Goal: Obtain resource: Download file/media

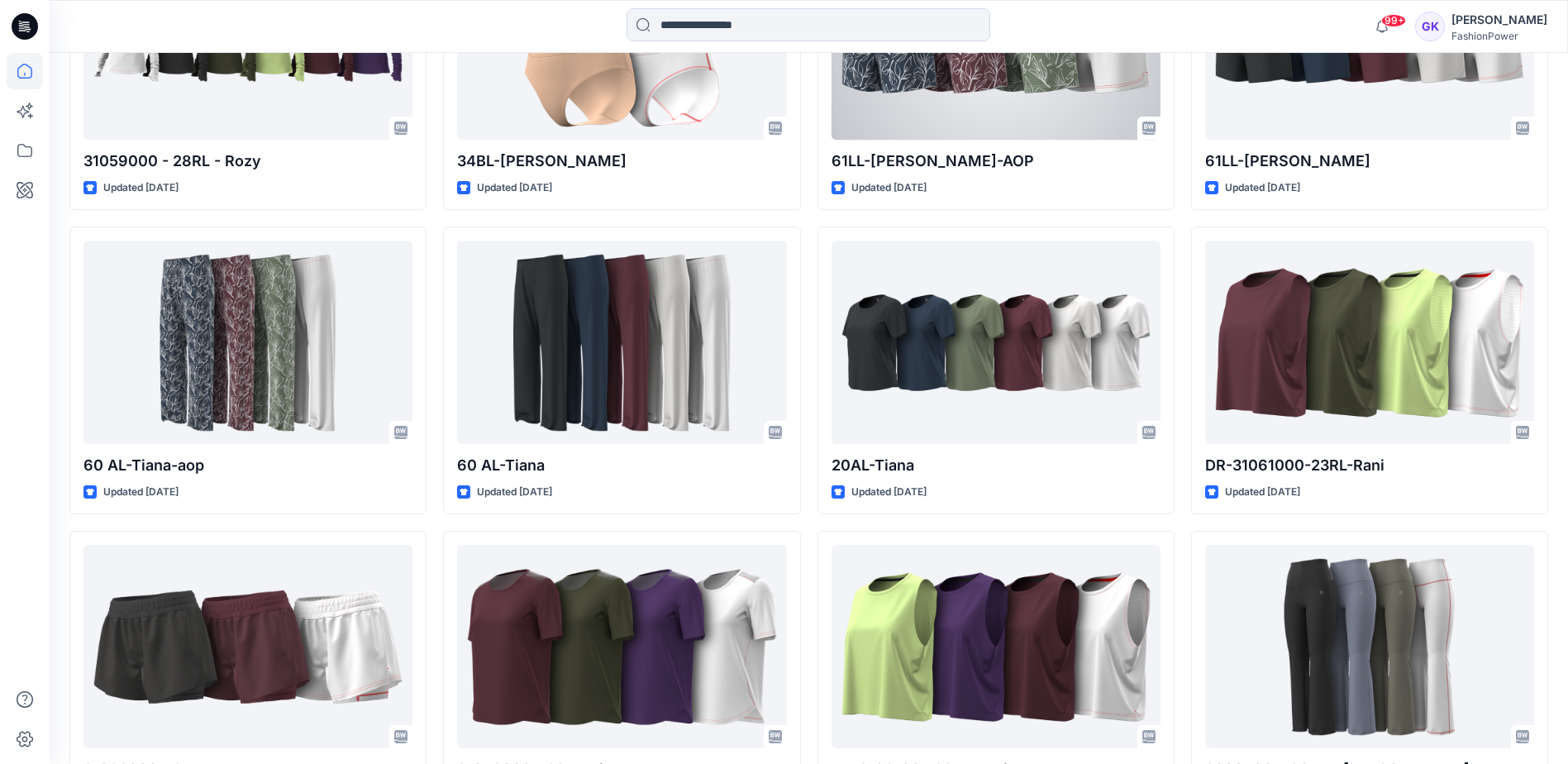
scroll to position [2606, 0]
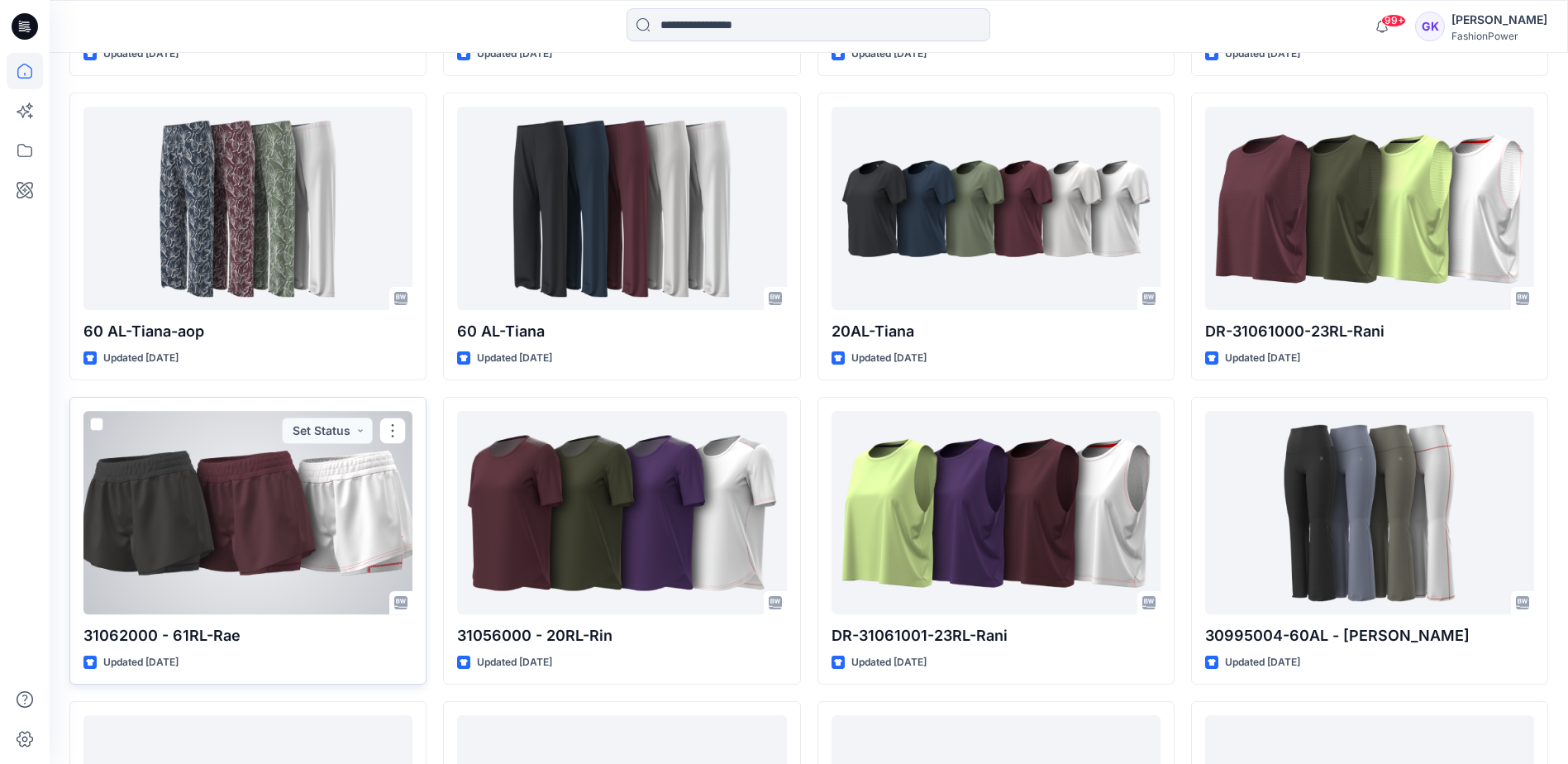
click at [259, 504] on div at bounding box center [248, 512] width 329 height 202
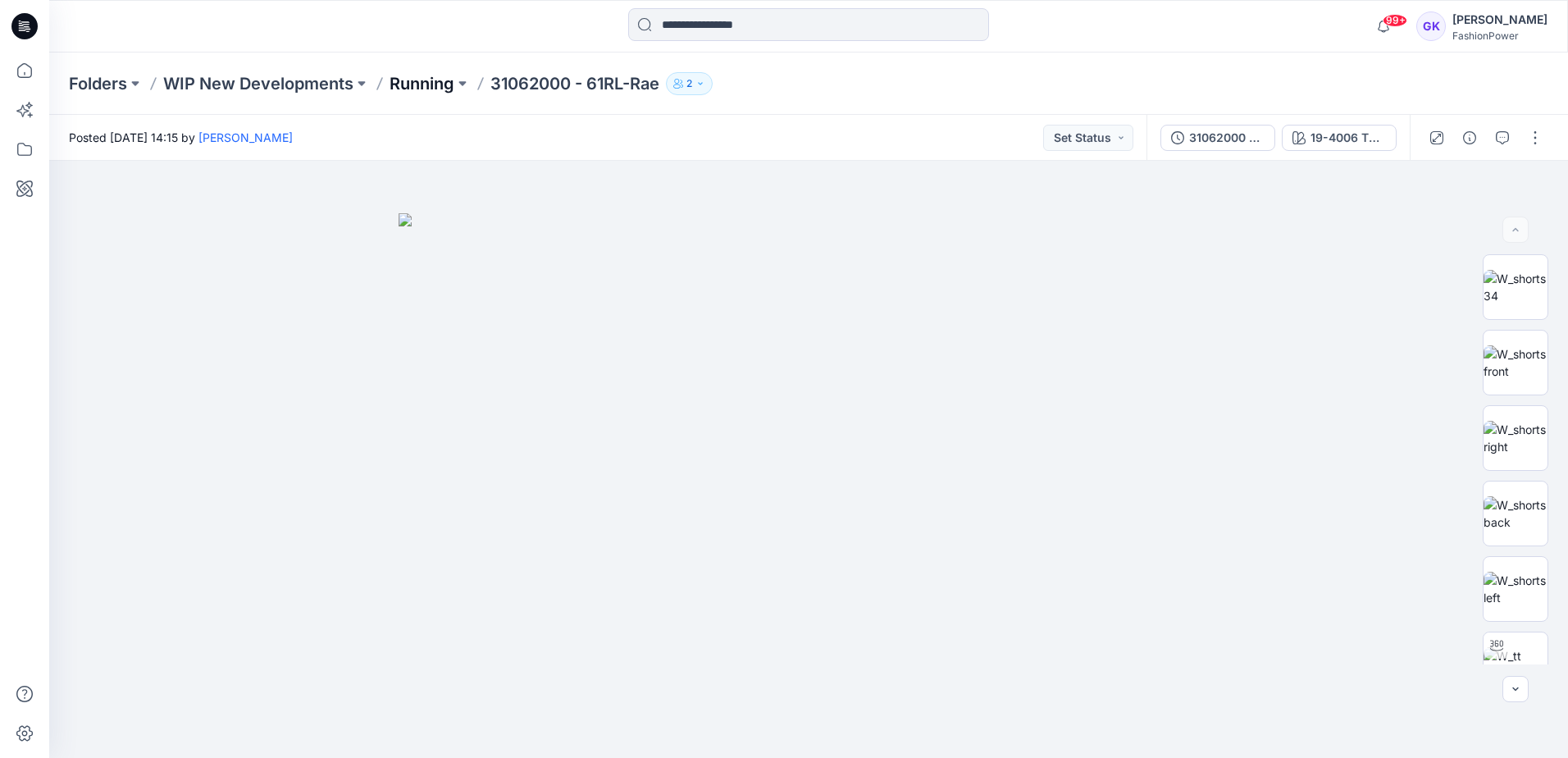
click at [415, 84] on p "Running" at bounding box center [422, 84] width 65 height 23
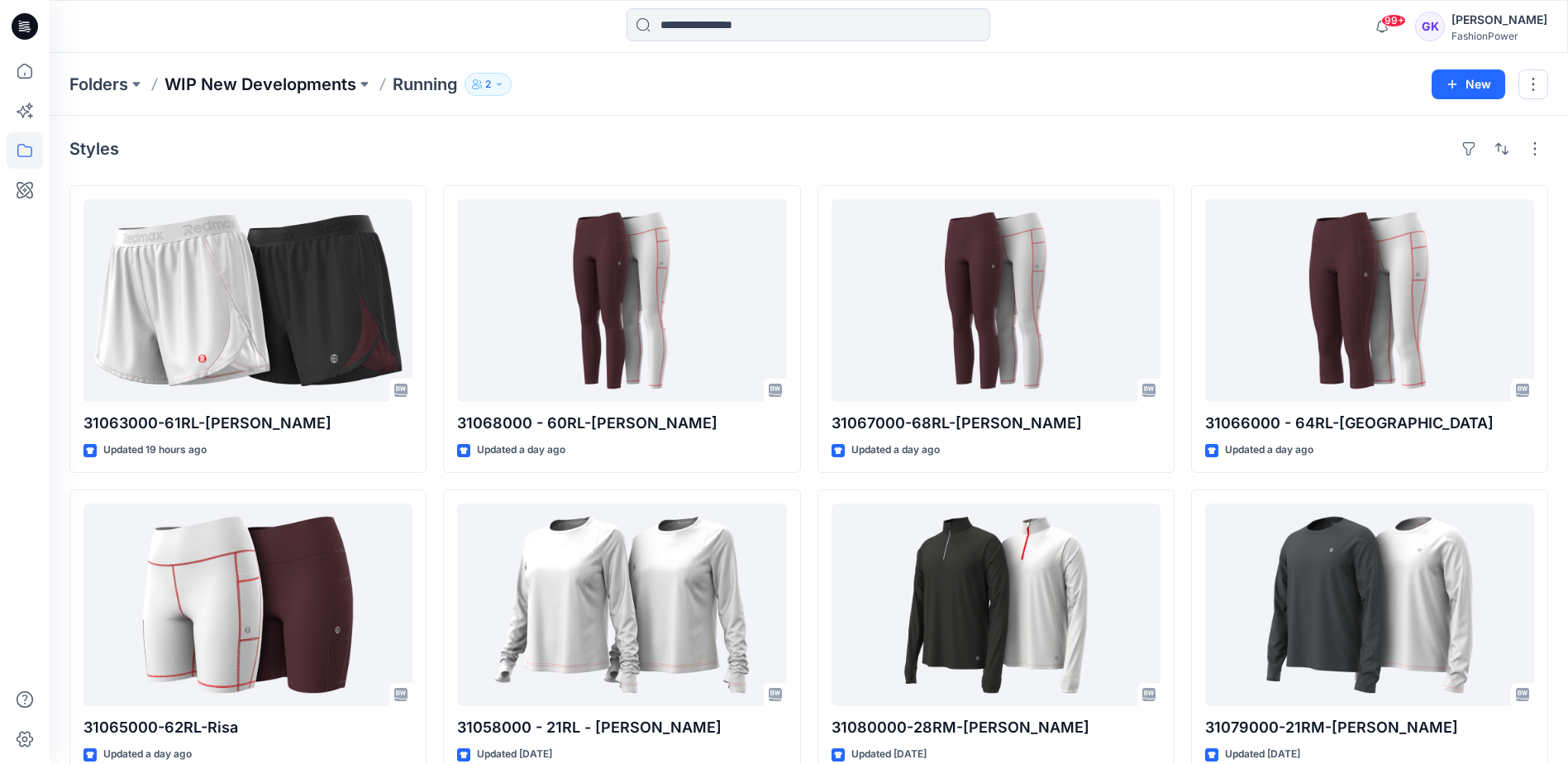
click at [249, 85] on p "WIP New Developments" at bounding box center [260, 84] width 192 height 23
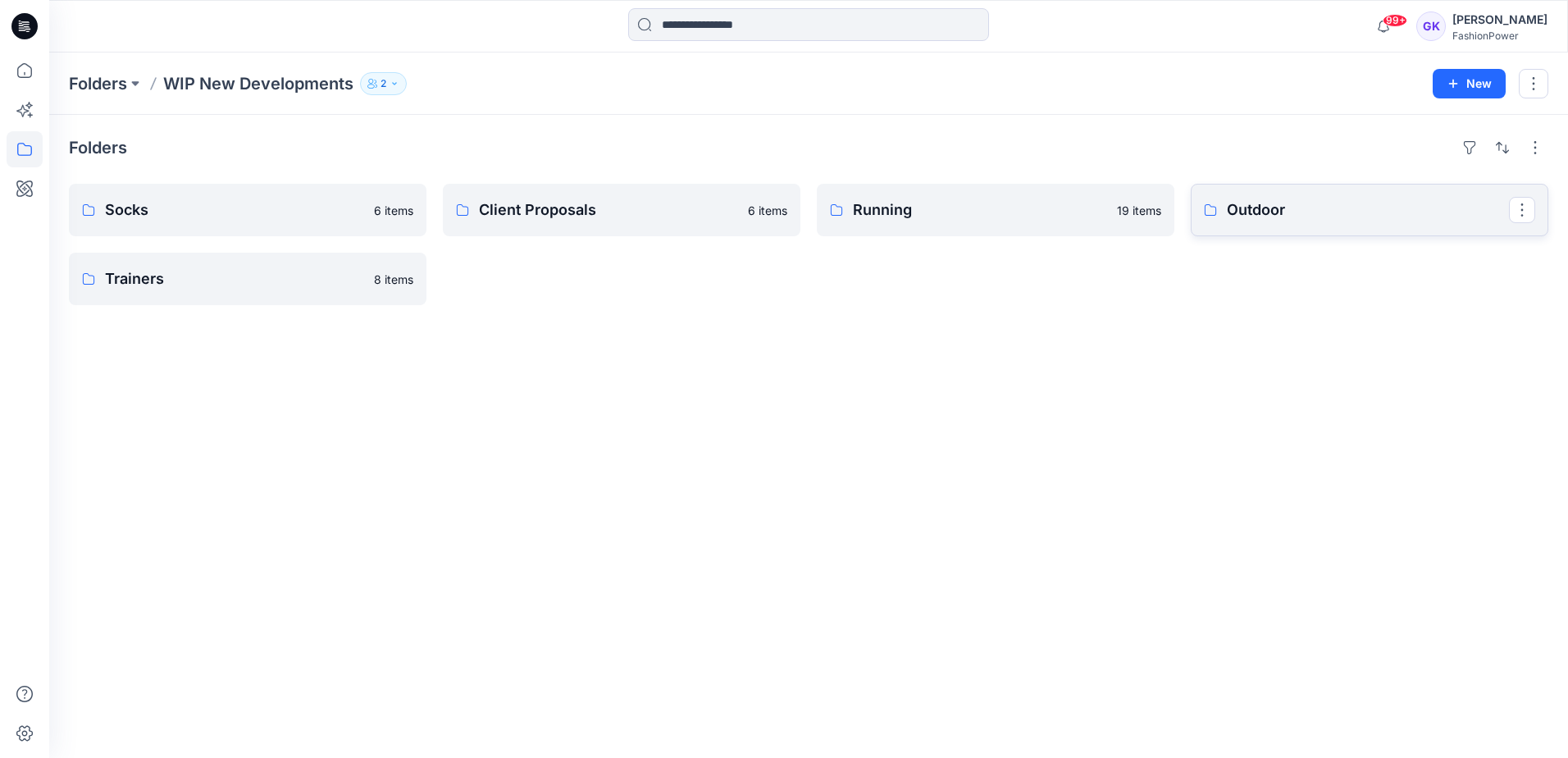
click at [1360, 197] on link "Outdoor" at bounding box center [1369, 210] width 357 height 53
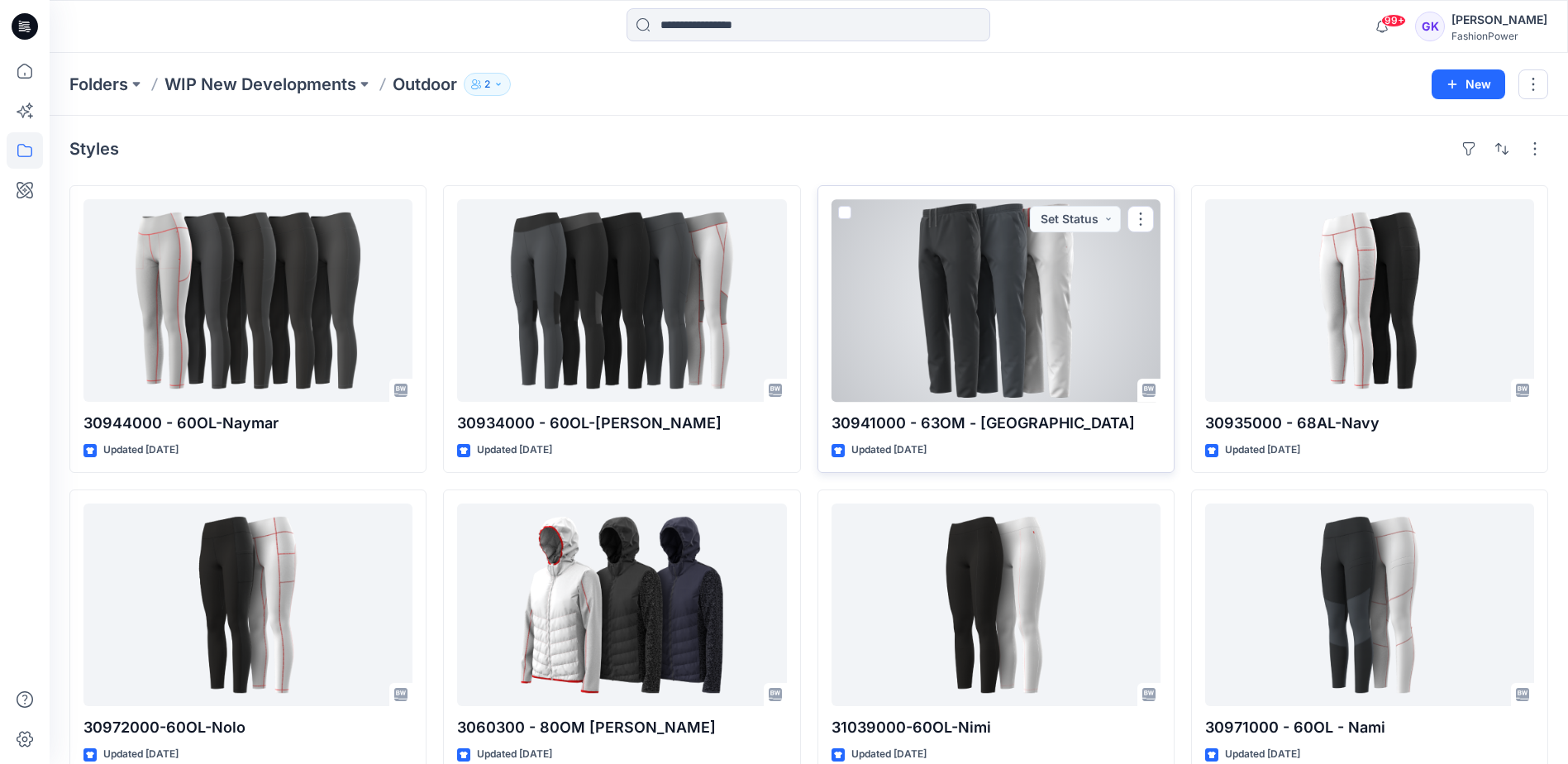
click at [1017, 338] on div at bounding box center [996, 300] width 329 height 202
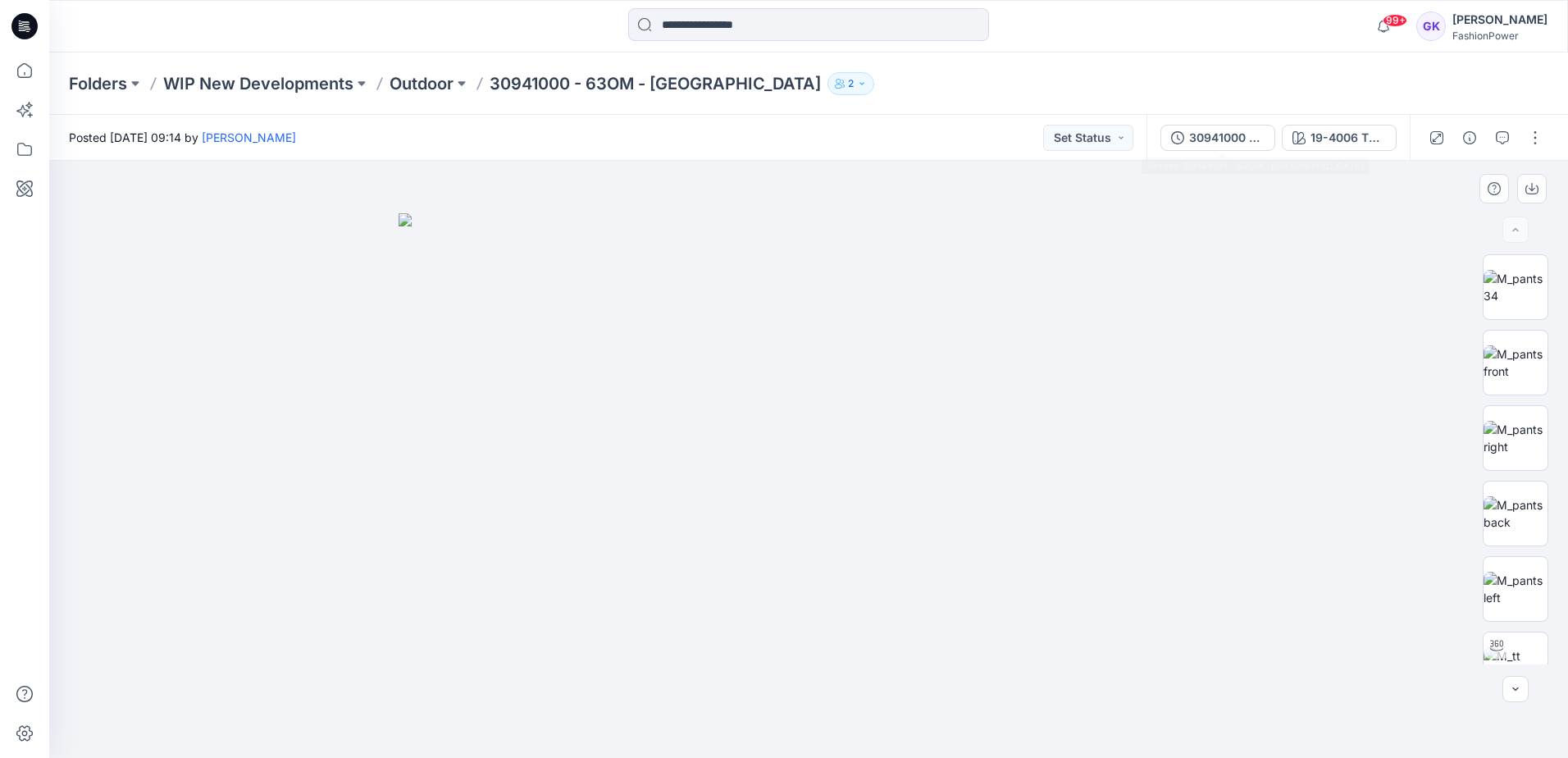
click at [1189, 256] on img at bounding box center [808, 485] width 820 height 544
click at [1238, 148] on button "30941000 - 63OM - [GEOGRAPHIC_DATA]" at bounding box center [1218, 138] width 114 height 26
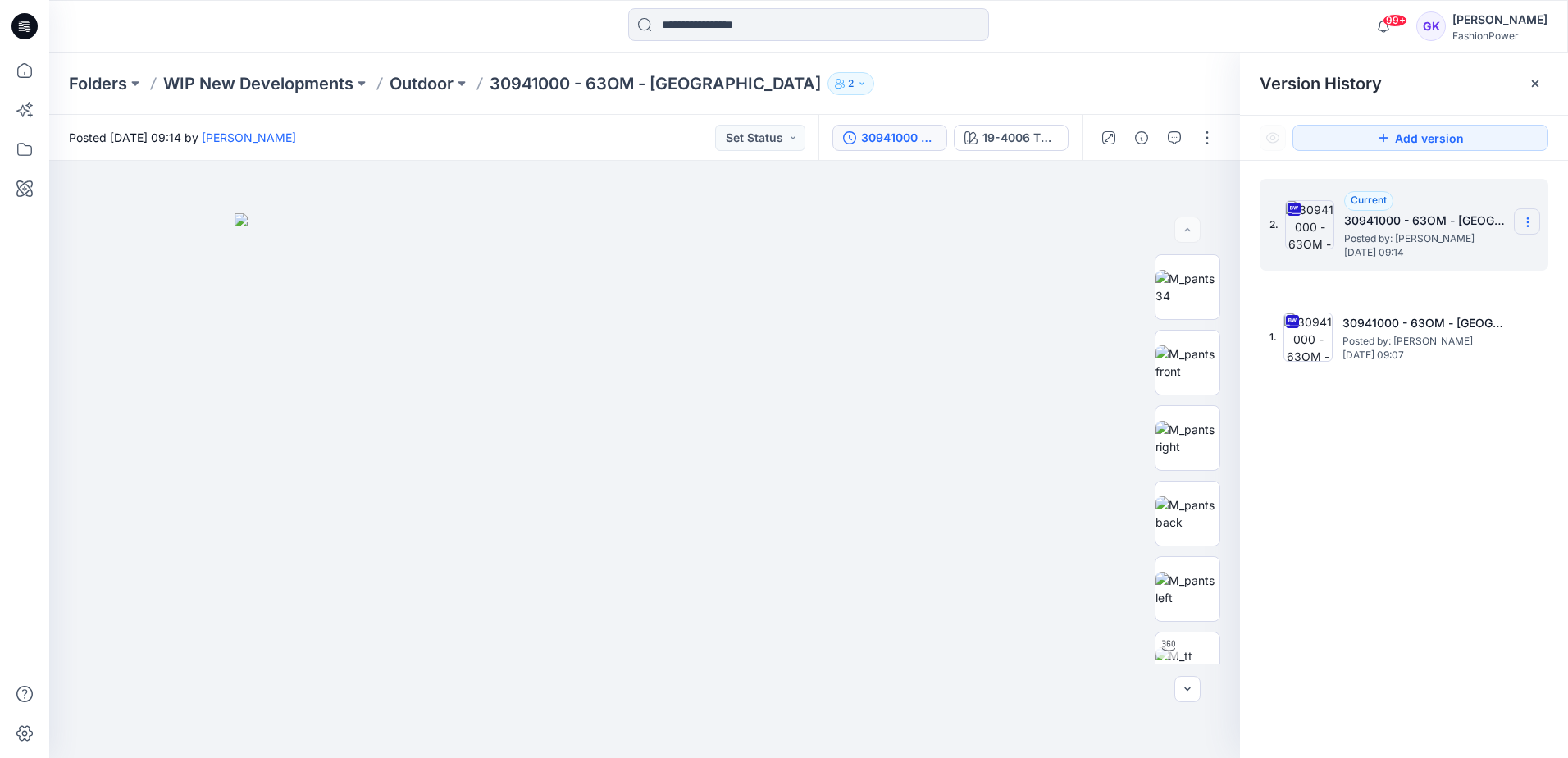
click at [1525, 223] on icon at bounding box center [1528, 222] width 13 height 13
click at [1458, 247] on span "Download Source BW File" at bounding box center [1445, 254] width 137 height 19
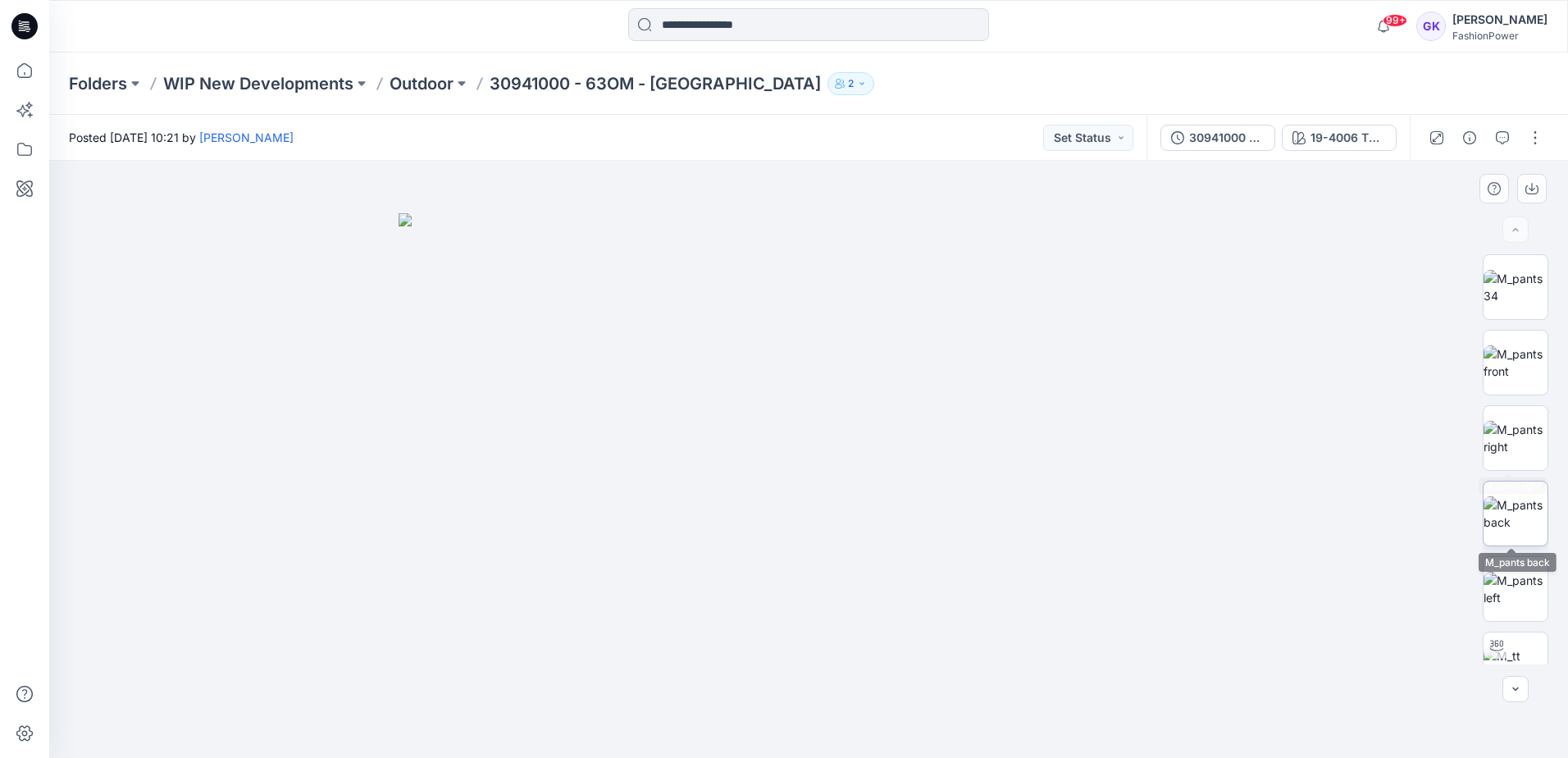
click at [1513, 498] on img at bounding box center [1515, 513] width 64 height 34
click at [1520, 360] on img at bounding box center [1515, 362] width 64 height 34
click at [1533, 191] on icon "button" at bounding box center [1531, 188] width 13 height 13
click at [1524, 509] on img at bounding box center [1515, 513] width 64 height 34
click at [1530, 179] on button "button" at bounding box center [1532, 188] width 30 height 30
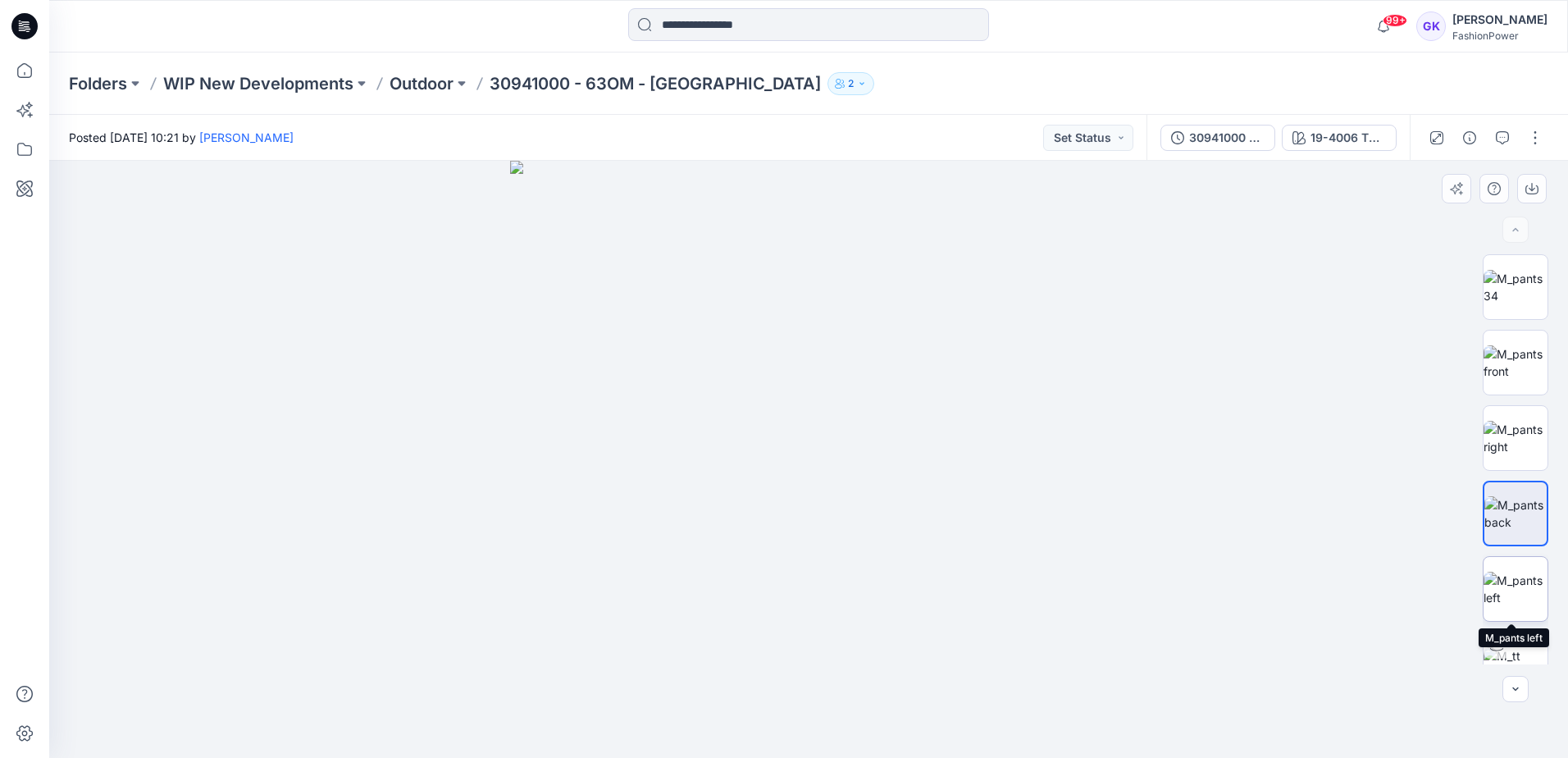
click at [1501, 580] on img at bounding box center [1515, 588] width 64 height 34
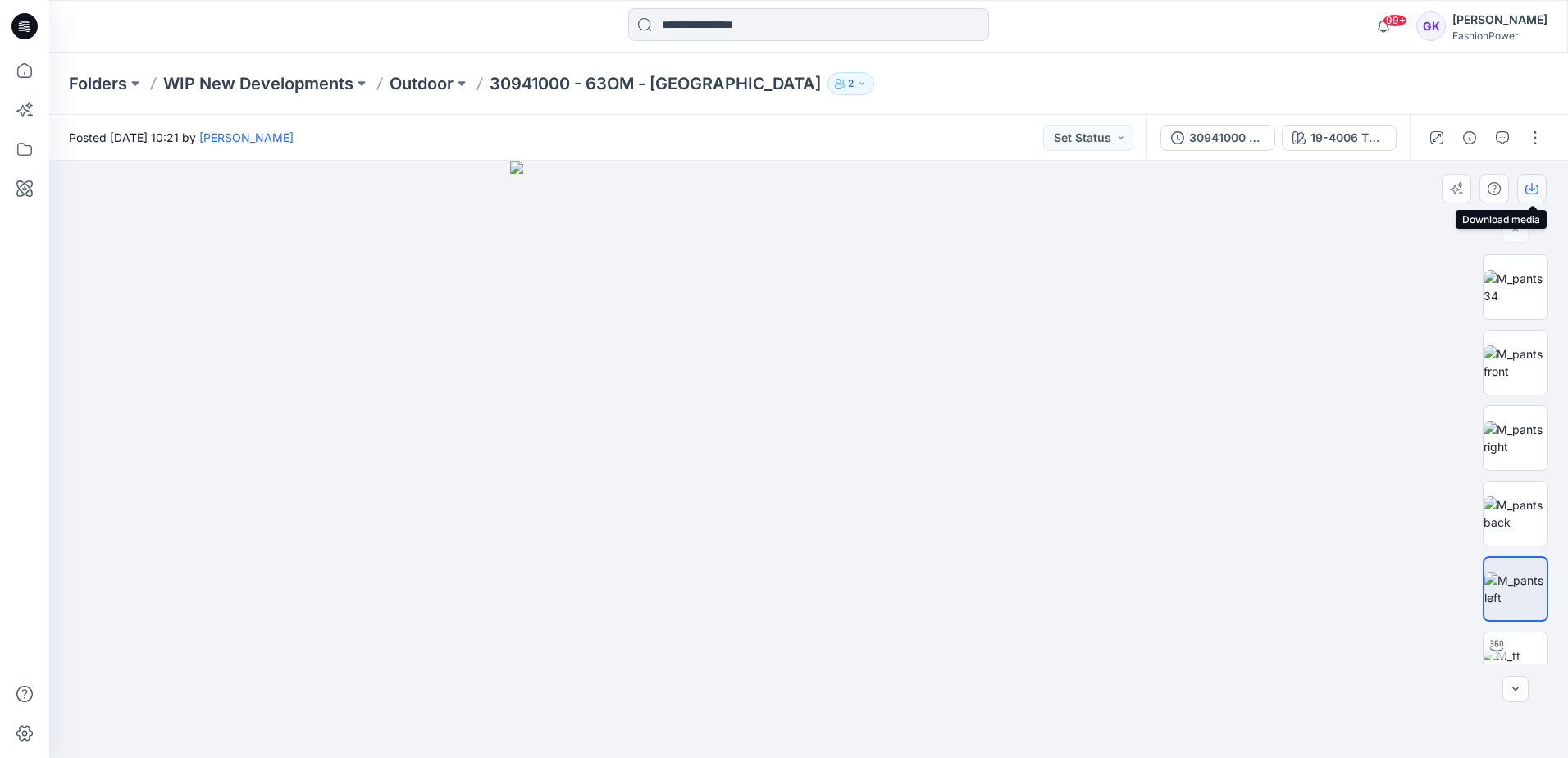
click at [1530, 188] on icon "button" at bounding box center [1531, 187] width 6 height 8
click at [970, 451] on img at bounding box center [808, 460] width 597 height 597
click at [1341, 132] on div "19-4006 TPG Caviar" at bounding box center [1348, 137] width 76 height 18
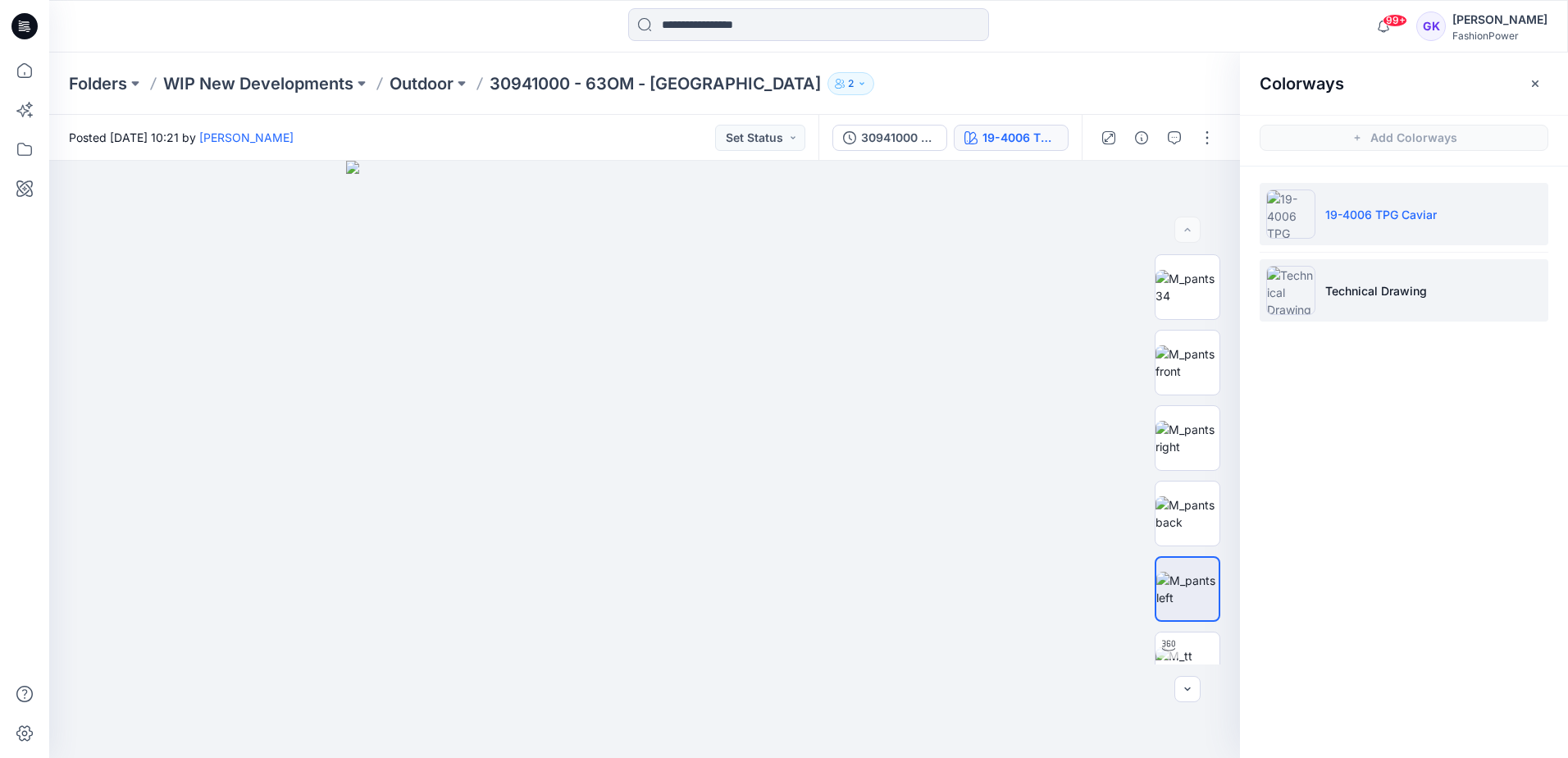
click at [1373, 266] on li "Technical Drawing" at bounding box center [1404, 290] width 289 height 63
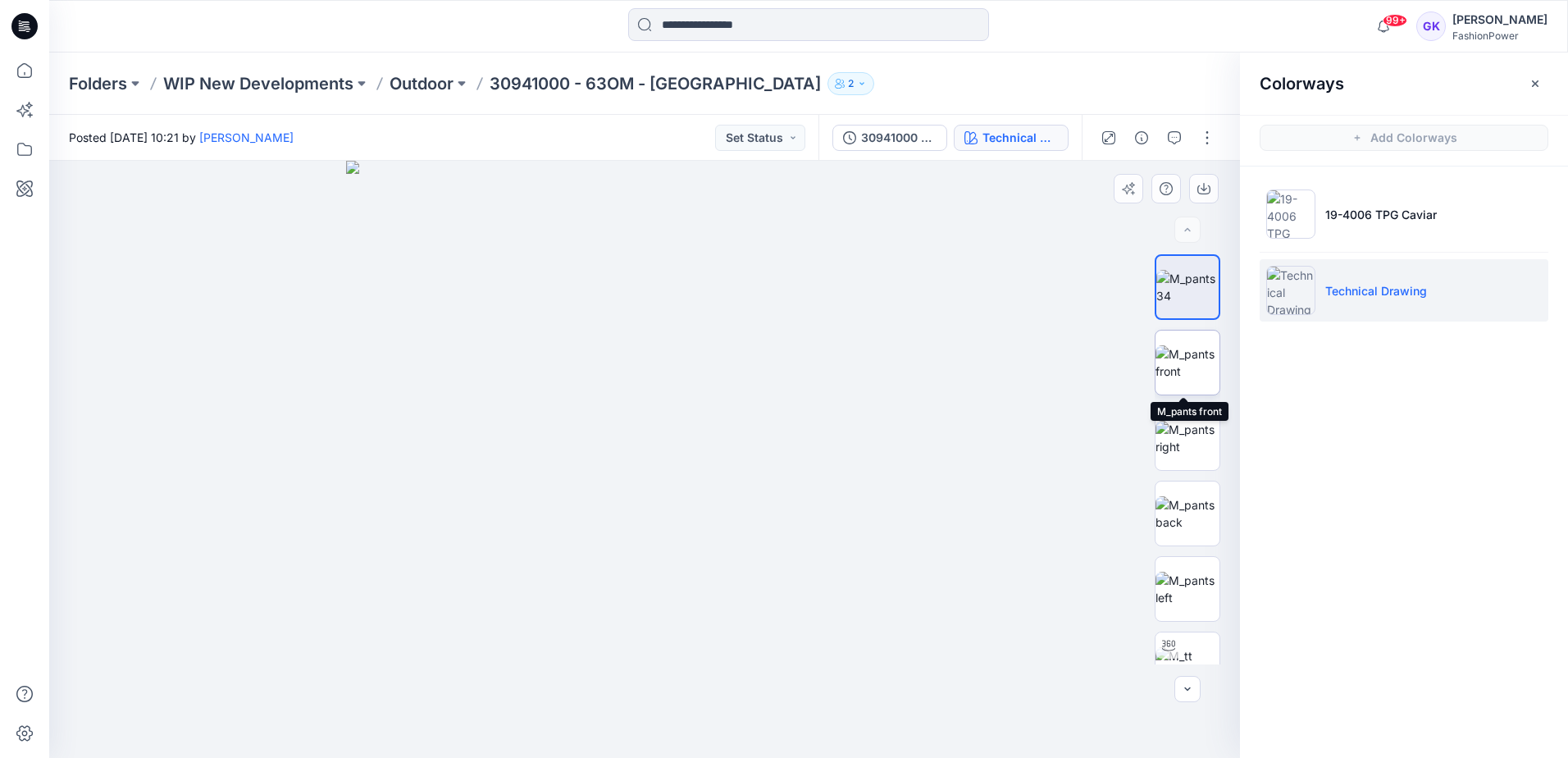
click at [1199, 377] on img at bounding box center [1187, 362] width 64 height 34
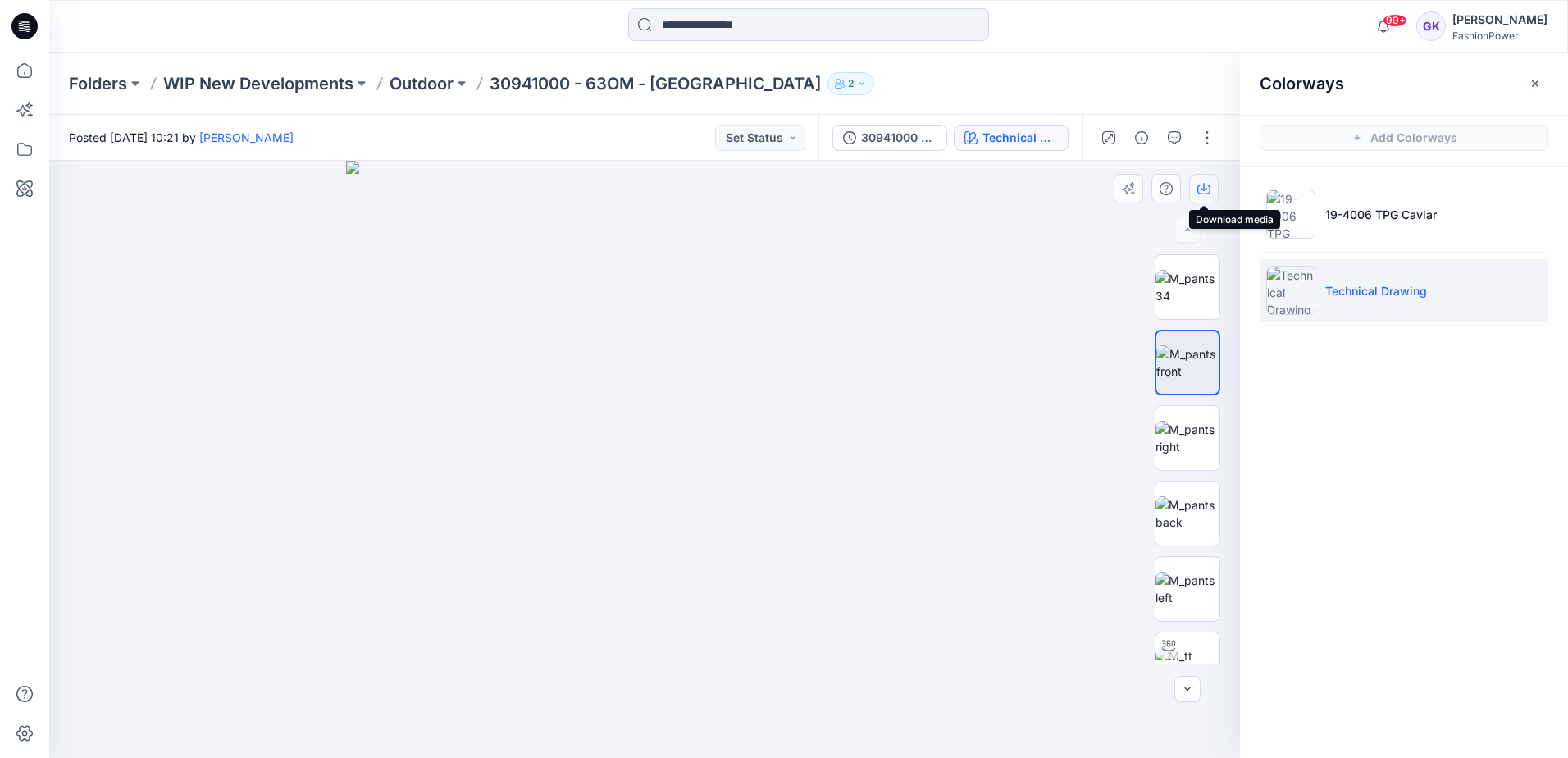
click at [1201, 180] on button "button" at bounding box center [1204, 188] width 30 height 30
click at [1171, 515] on img at bounding box center [1187, 513] width 64 height 34
click at [1207, 186] on icon "button" at bounding box center [1204, 188] width 13 height 13
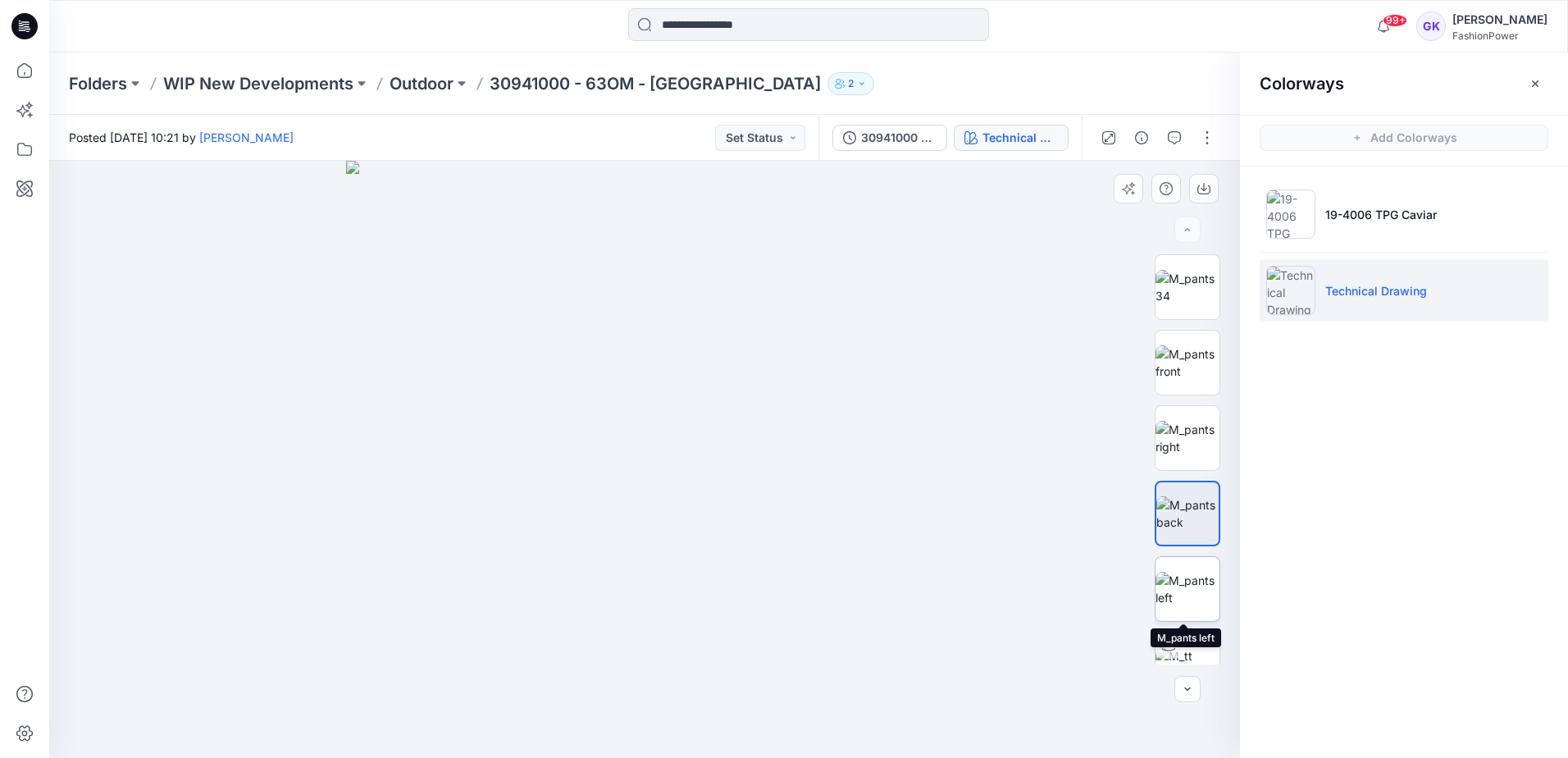
click at [1175, 606] on img at bounding box center [1187, 588] width 64 height 34
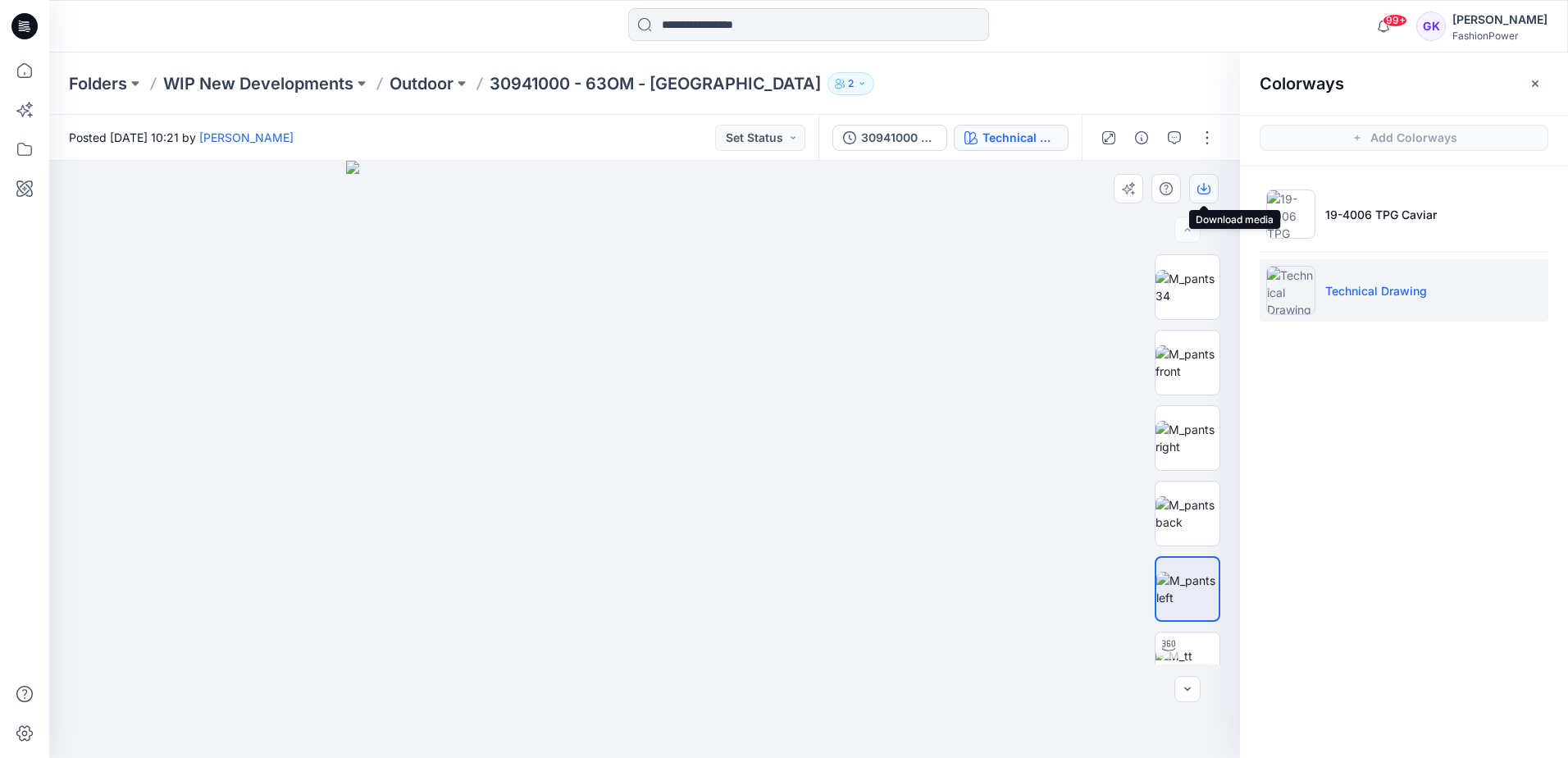
click at [1201, 180] on button "button" at bounding box center [1204, 188] width 30 height 30
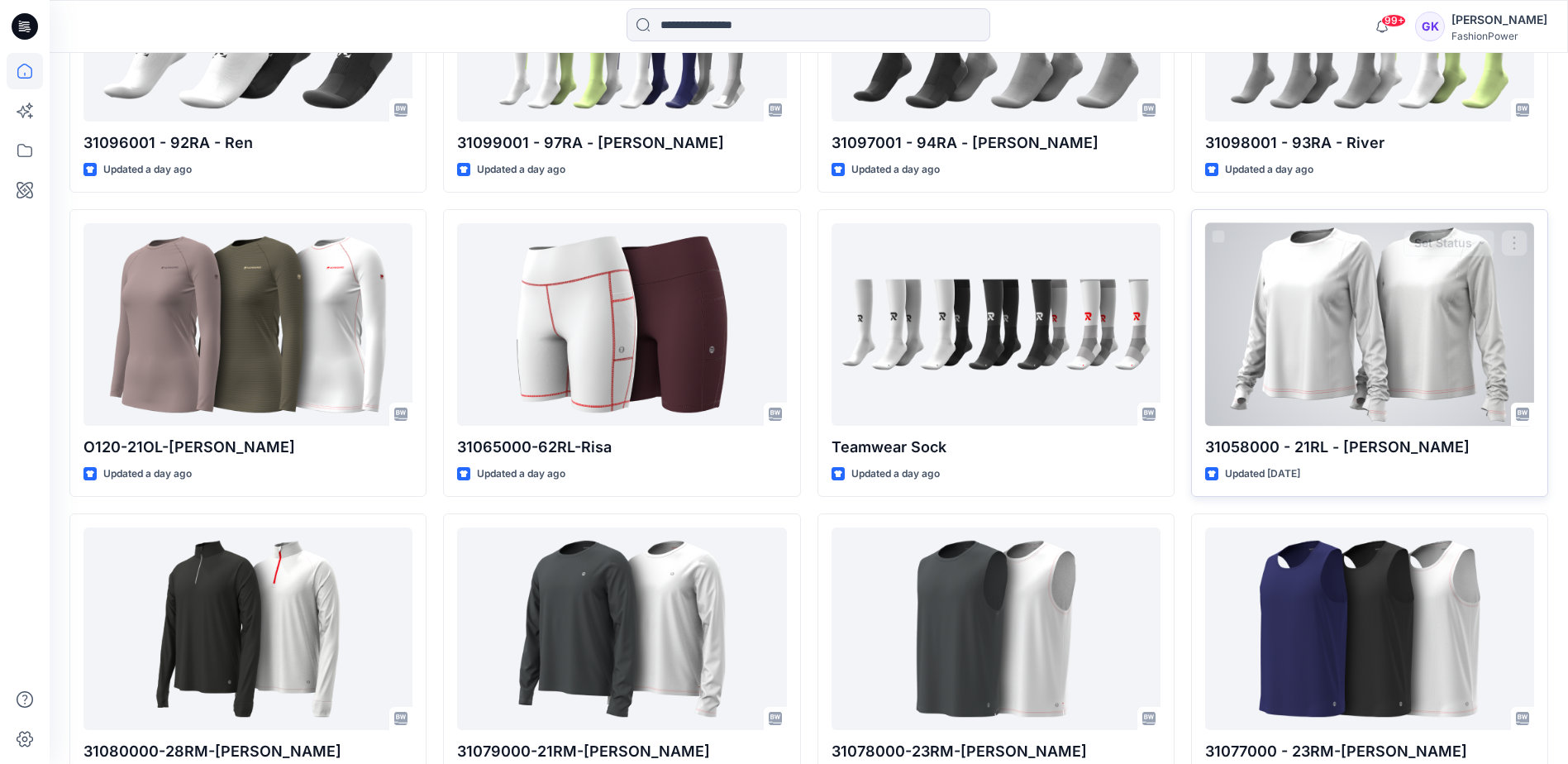
scroll to position [1278, 0]
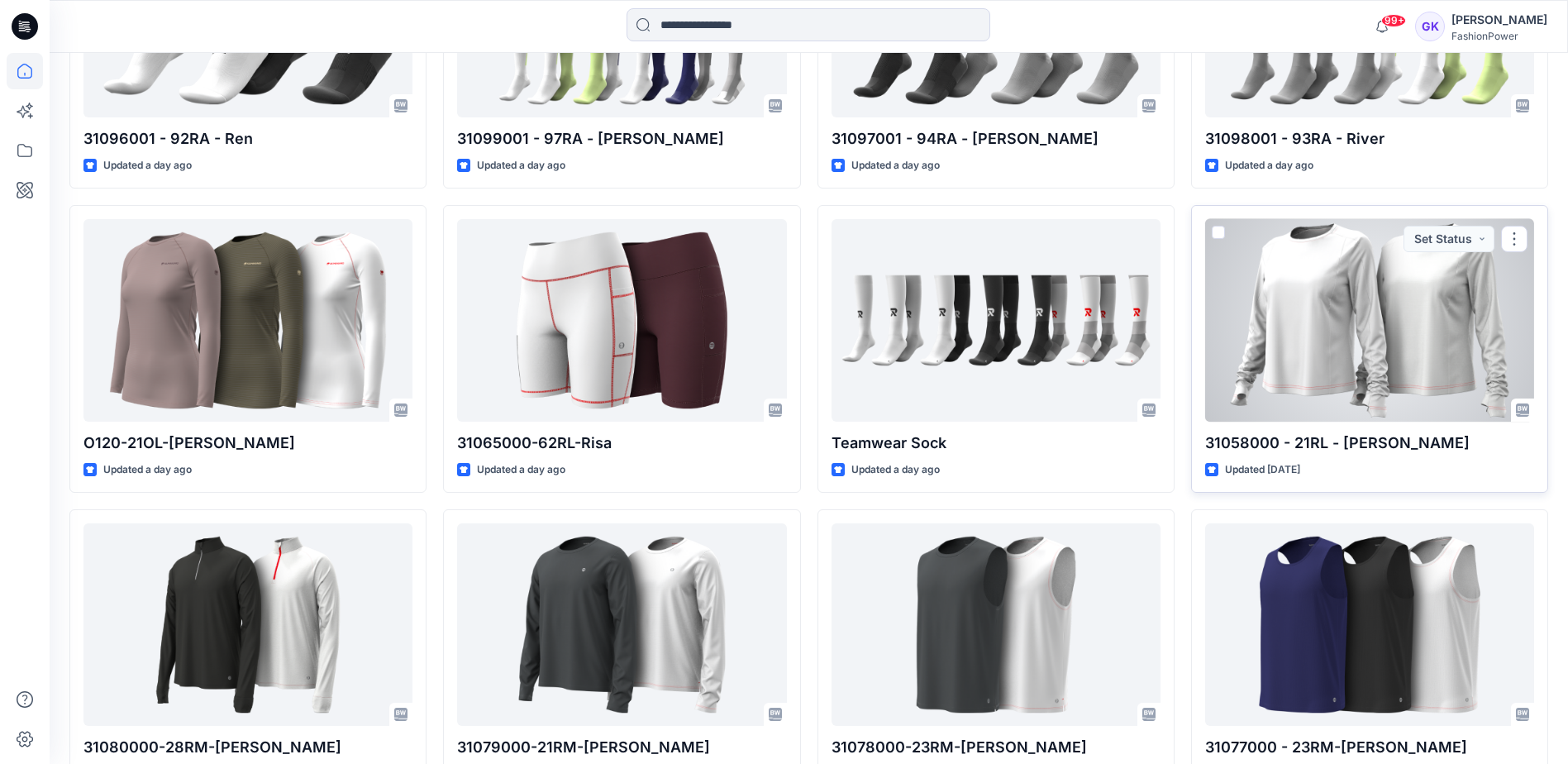
click at [1383, 330] on div at bounding box center [1369, 320] width 329 height 202
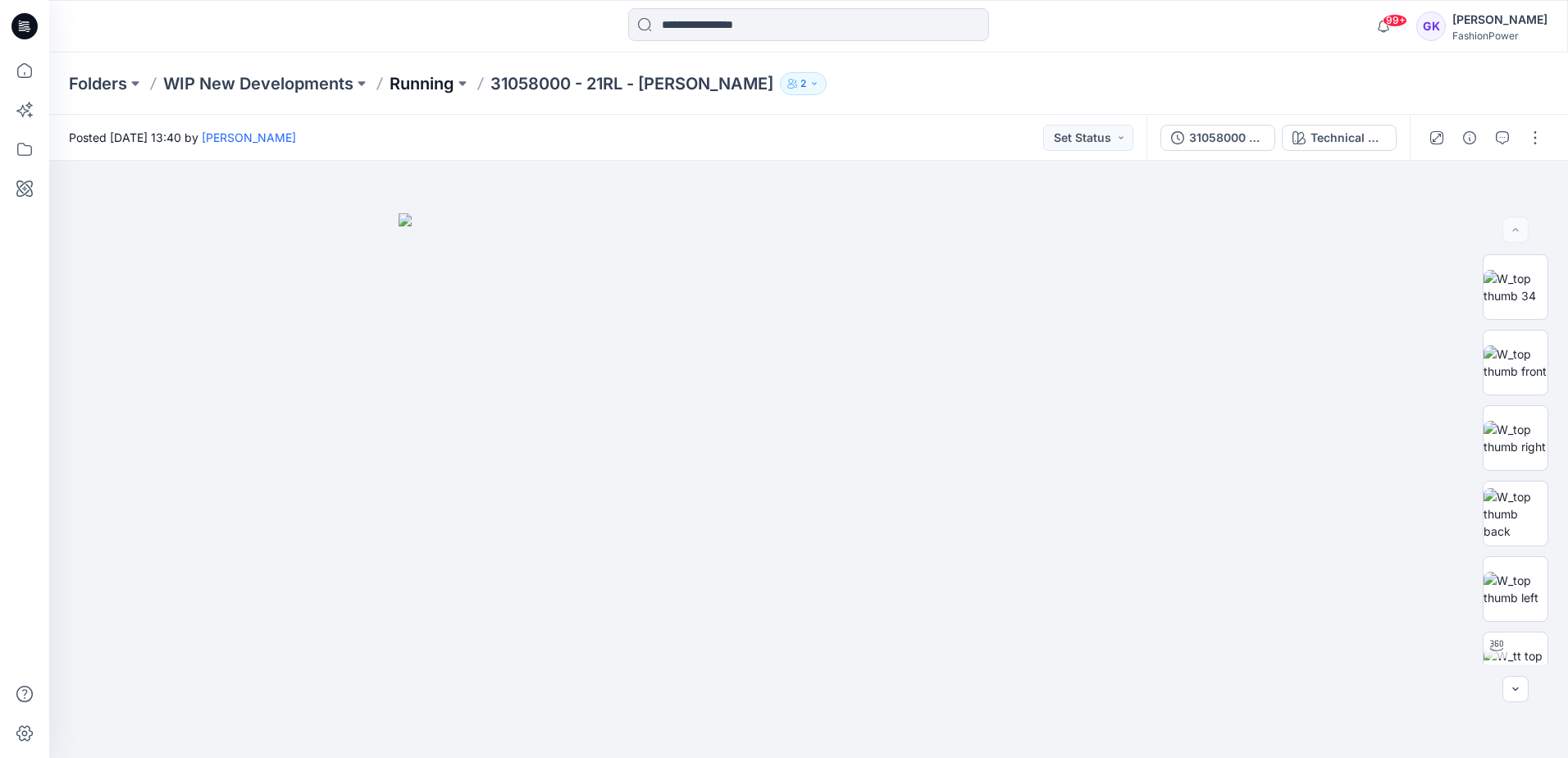
click at [428, 80] on p "Running" at bounding box center [422, 84] width 65 height 23
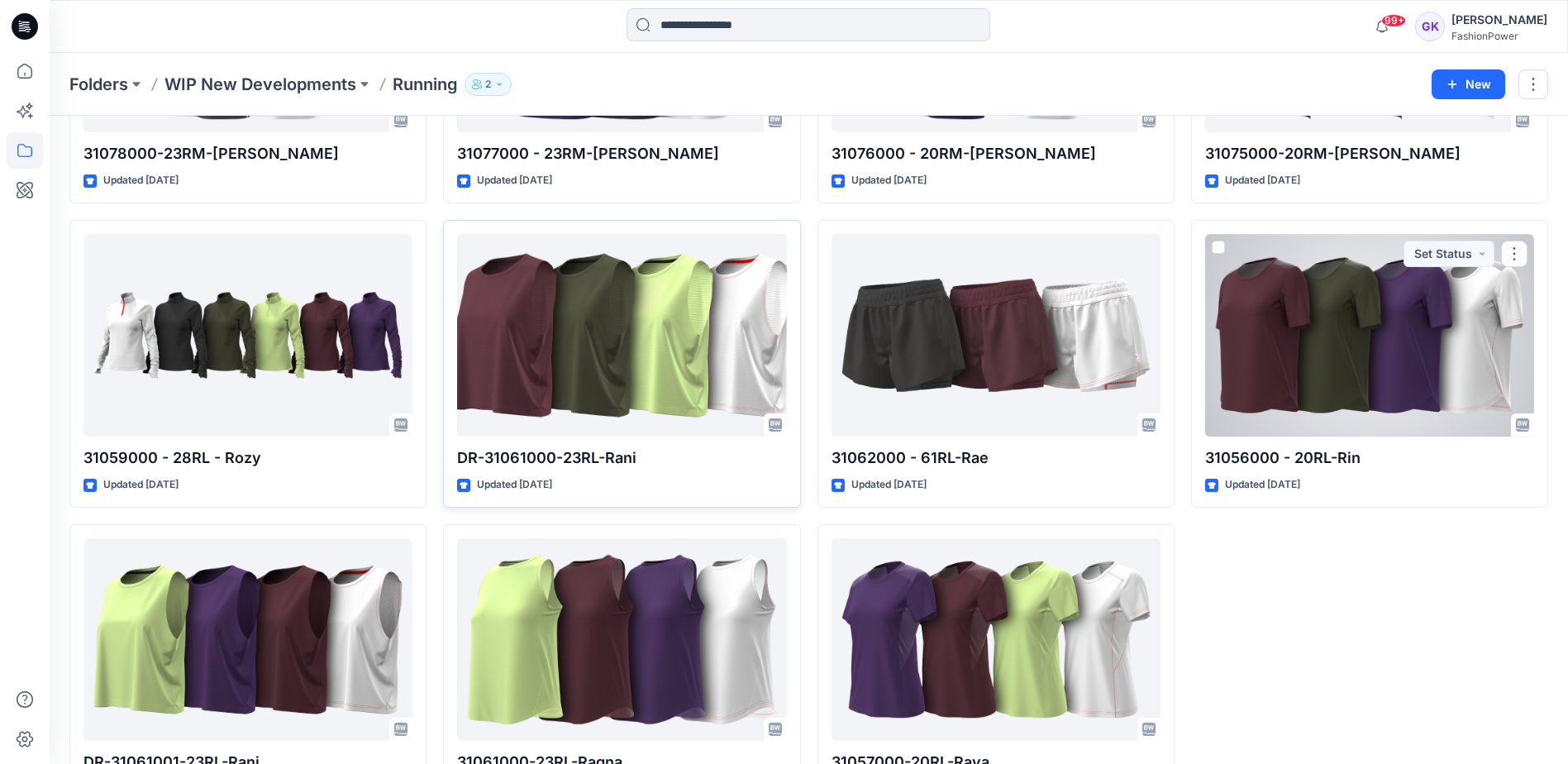
scroll to position [893, 0]
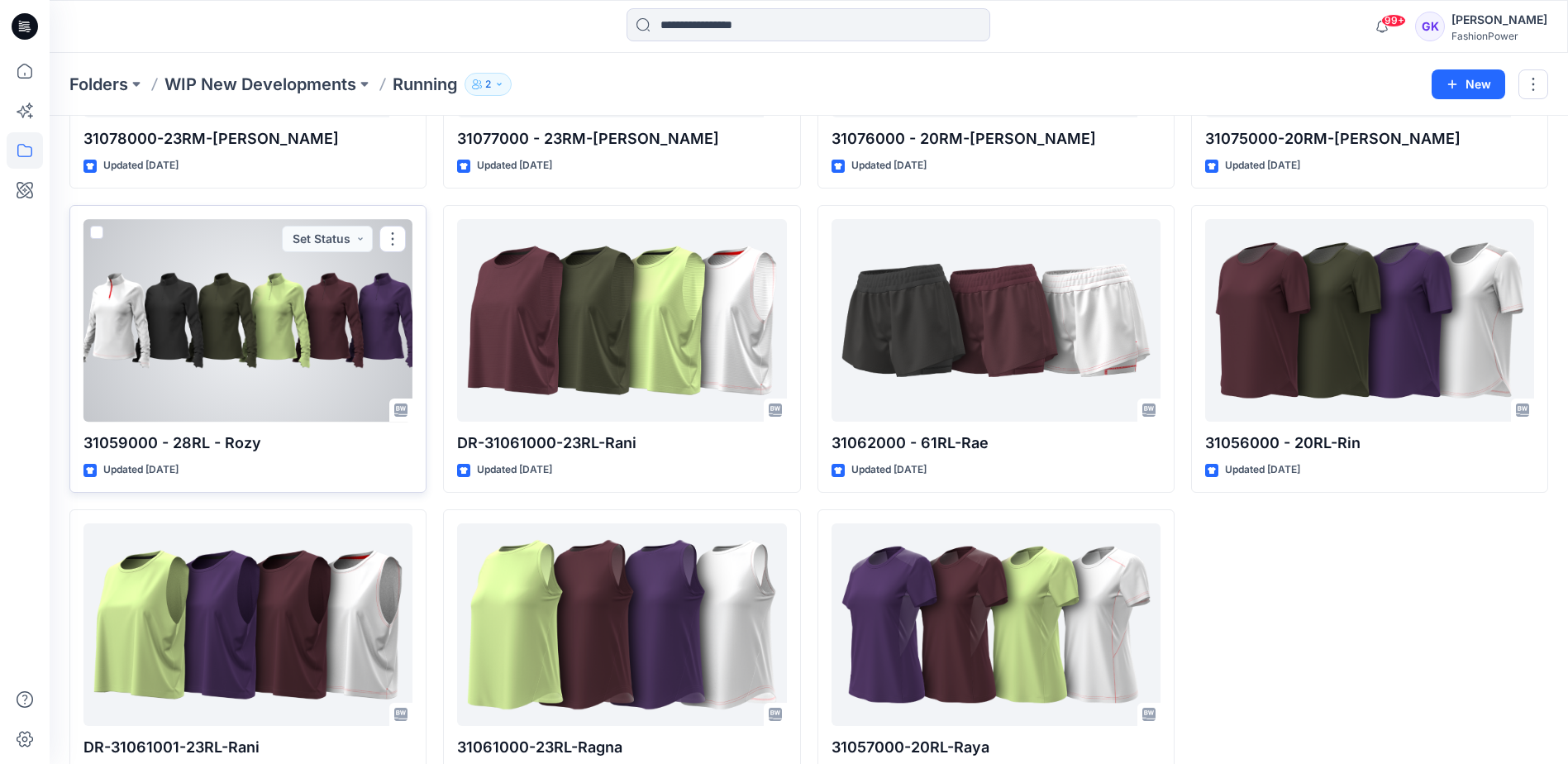
click at [319, 399] on div at bounding box center [248, 320] width 329 height 202
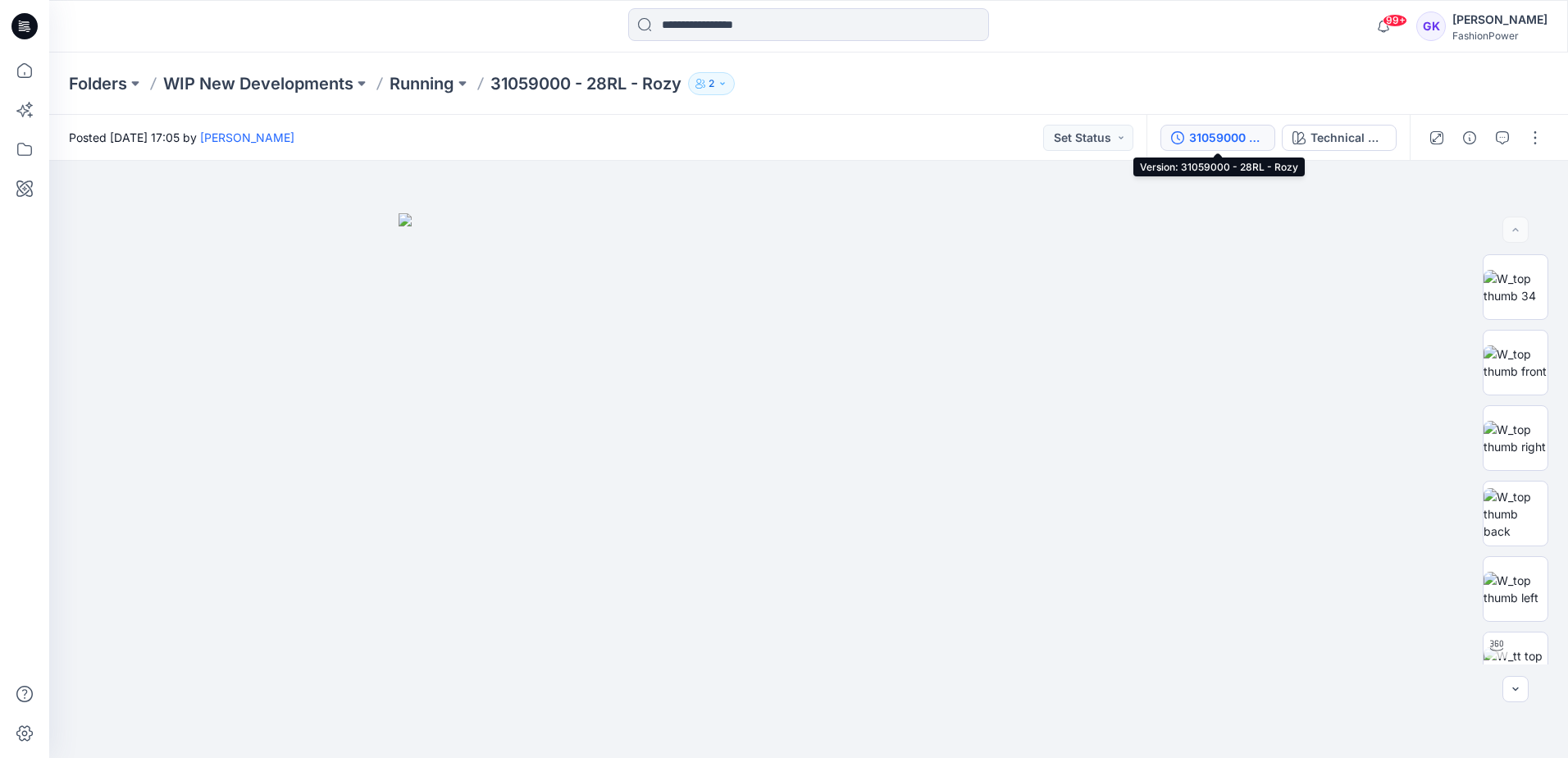
click at [1189, 138] on button "31059000 - 28RL - Rozy" at bounding box center [1218, 138] width 114 height 26
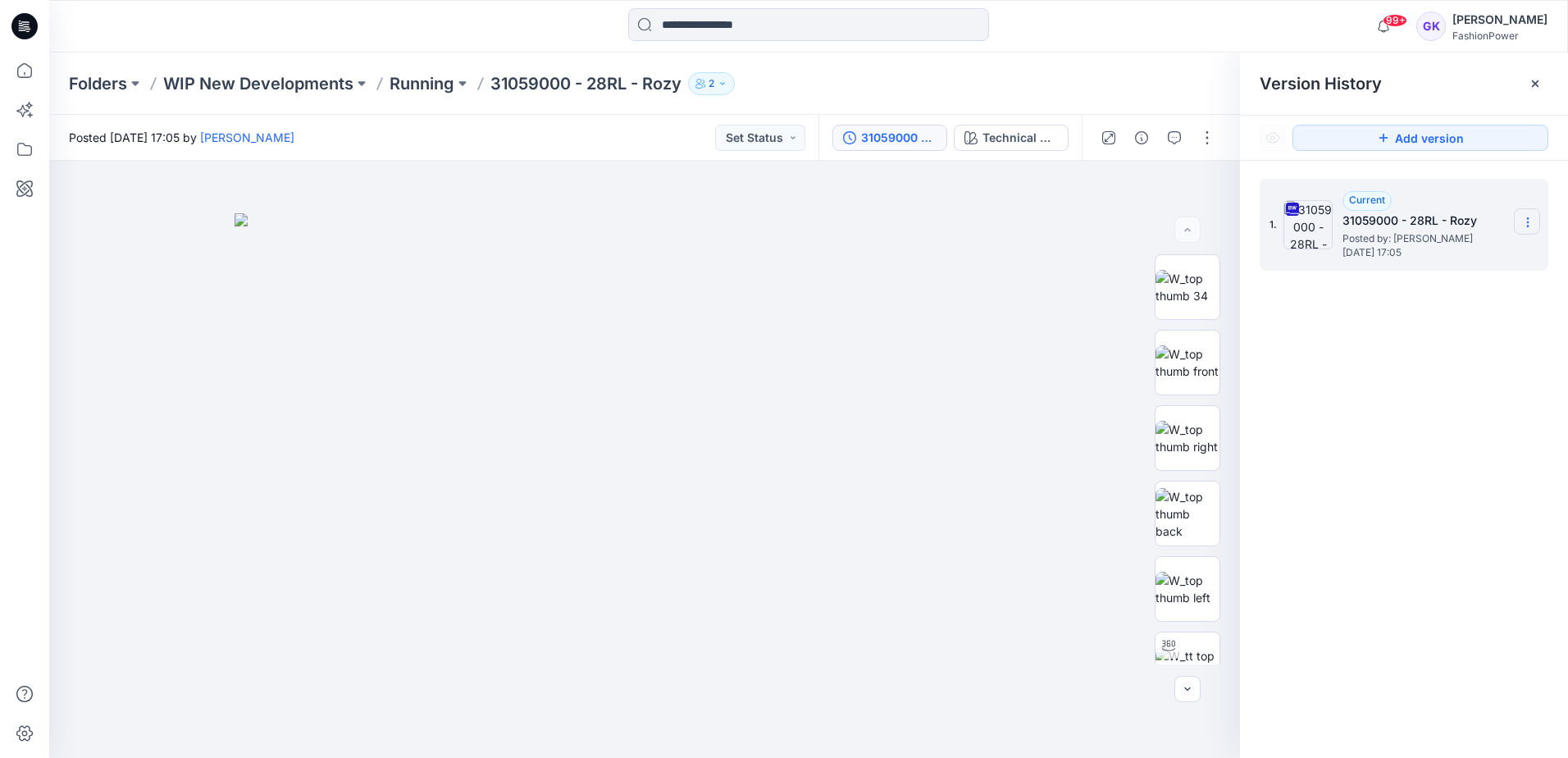
click at [1534, 216] on icon at bounding box center [1528, 222] width 13 height 13
click at [1457, 259] on span "Download Source BW File" at bounding box center [1445, 254] width 137 height 19
click at [743, 27] on input at bounding box center [808, 24] width 361 height 33
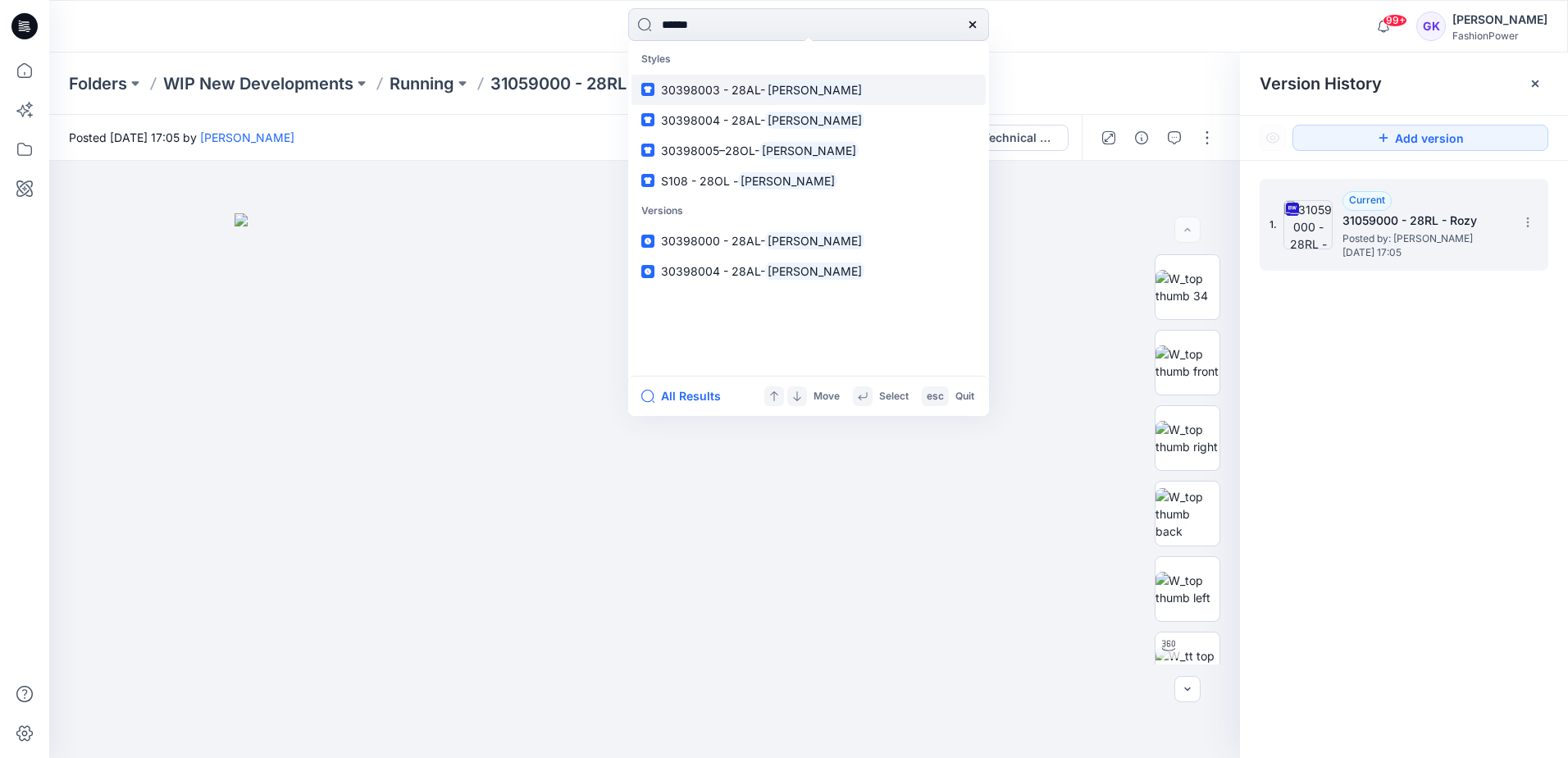
type input "******"
click at [744, 79] on link "30398003 - 28AL- [PERSON_NAME]" at bounding box center [808, 90] width 354 height 30
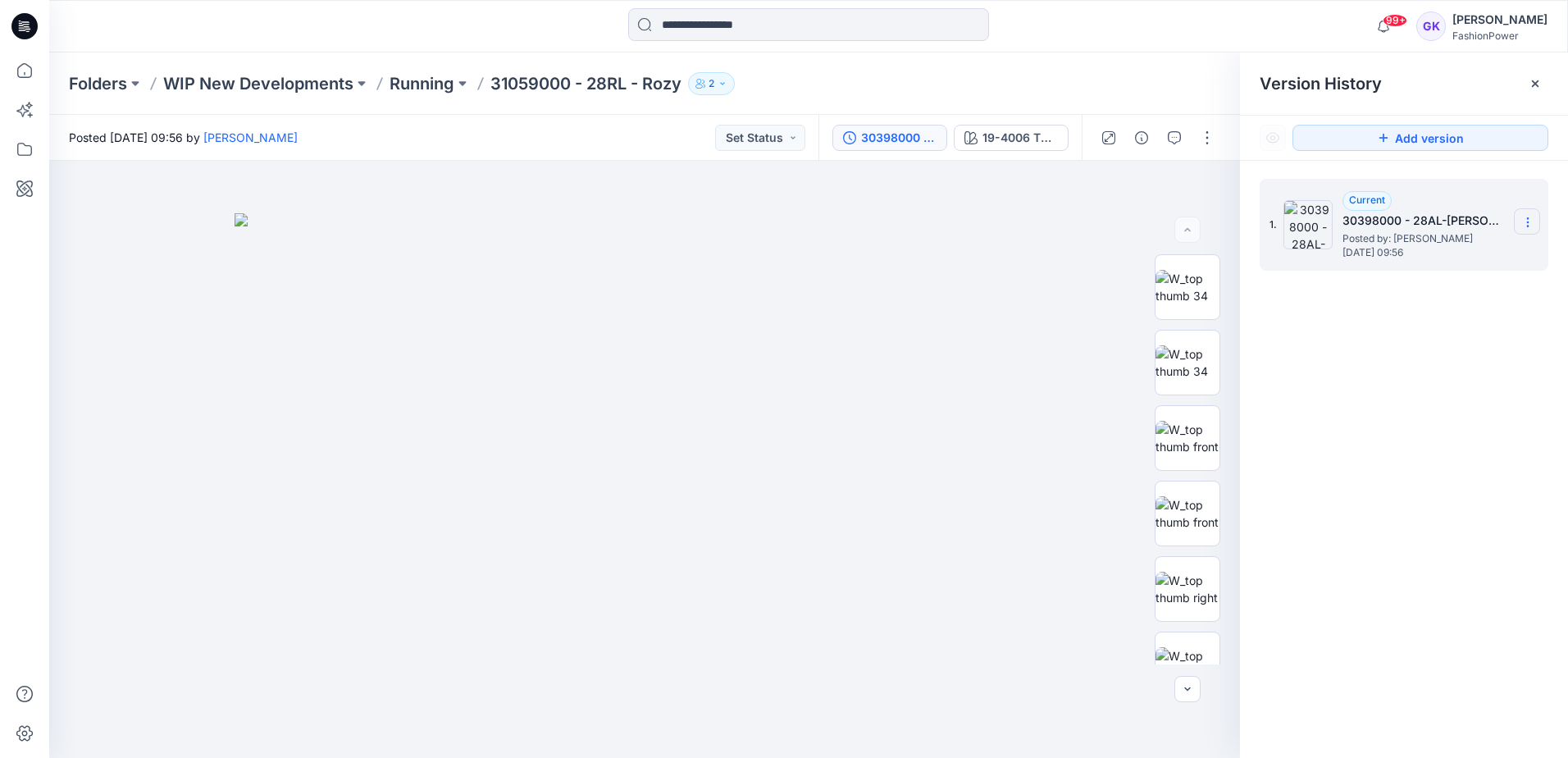
click at [1528, 213] on section at bounding box center [1527, 222] width 26 height 26
click at [687, 30] on input at bounding box center [808, 24] width 361 height 33
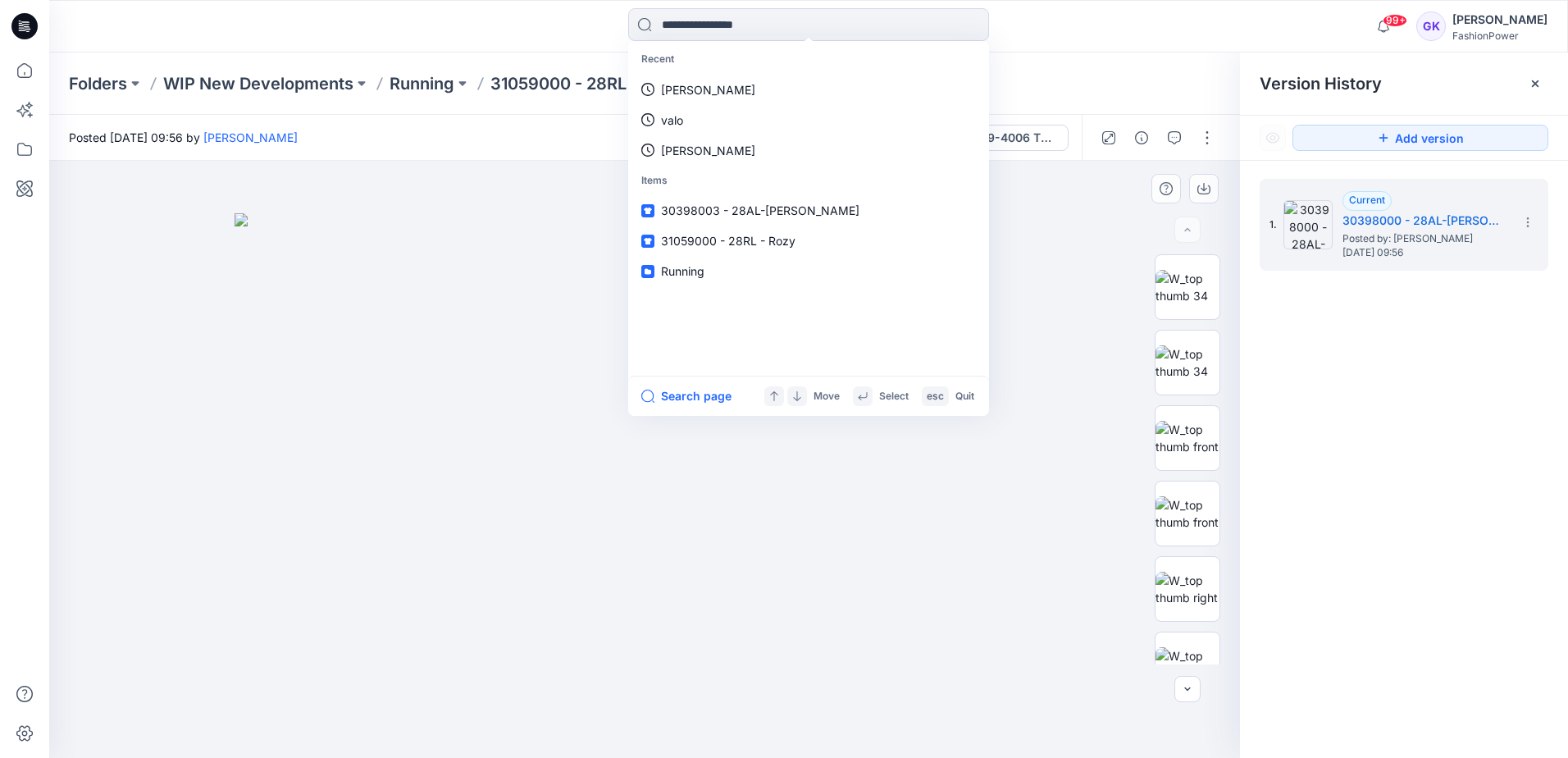
click at [455, 281] on img at bounding box center [644, 485] width 820 height 544
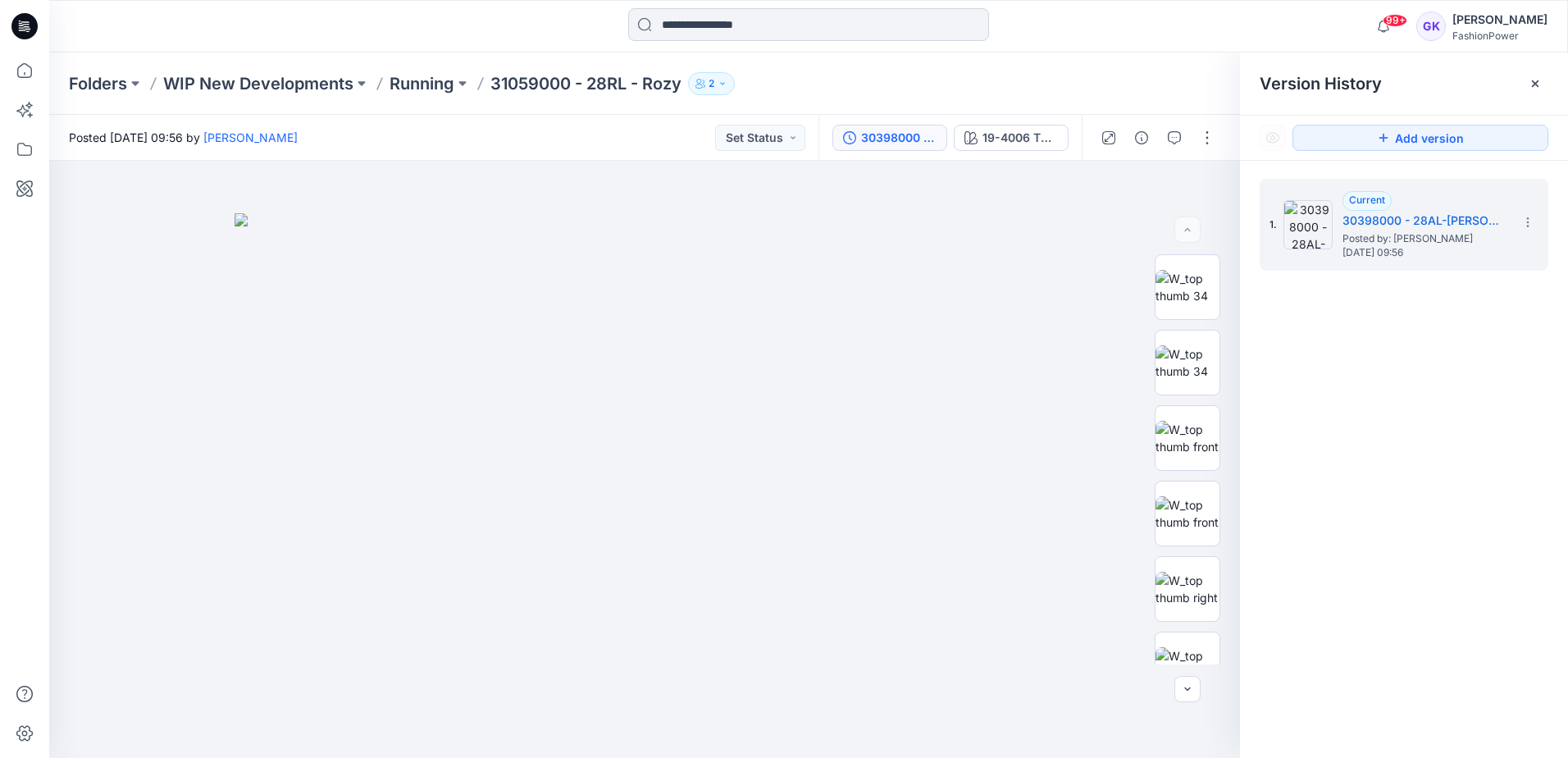
click at [693, 25] on input at bounding box center [808, 24] width 361 height 33
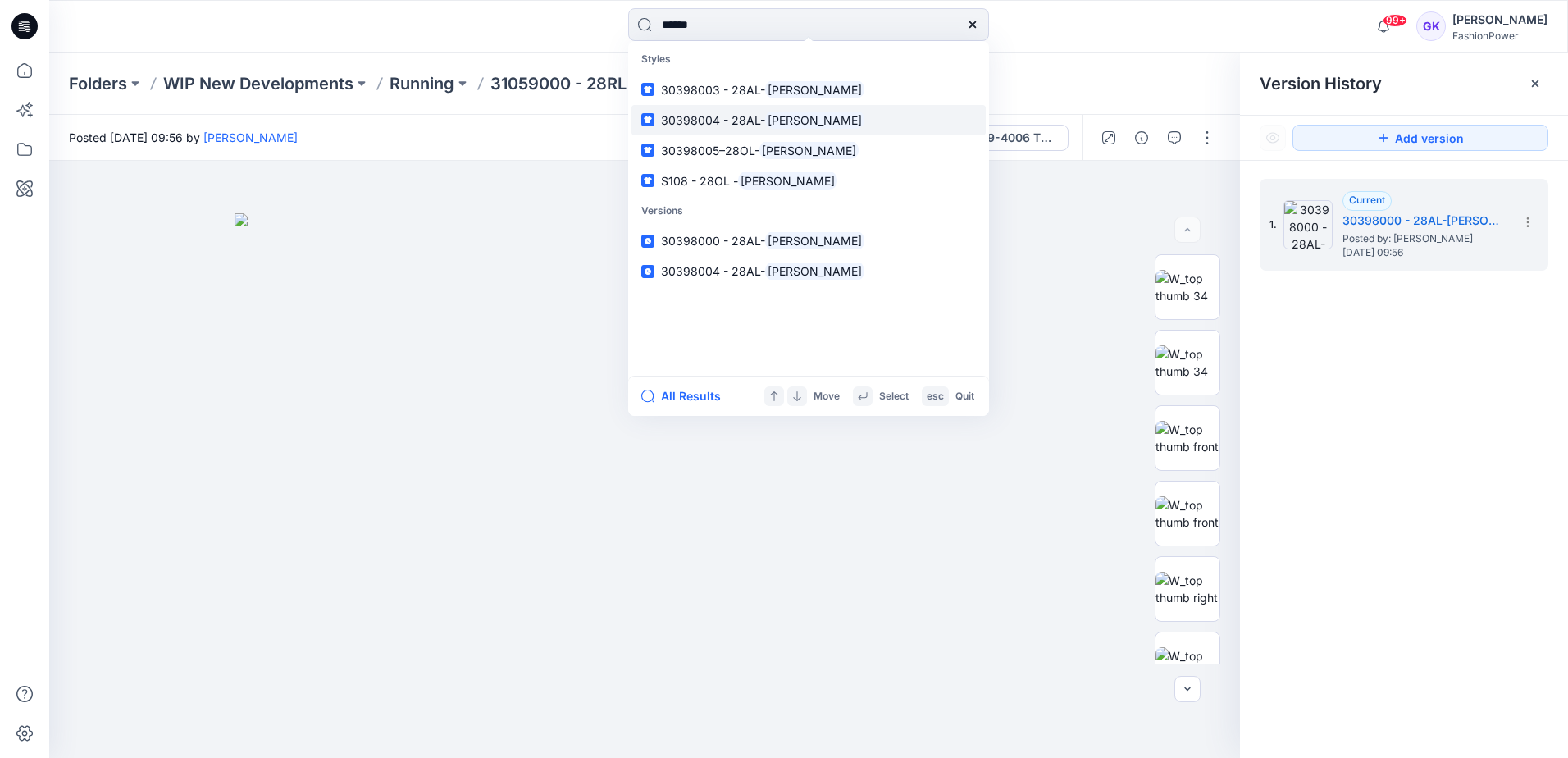
type input "******"
click at [711, 114] on span "30398004 - 28AL-" at bounding box center [713, 121] width 104 height 14
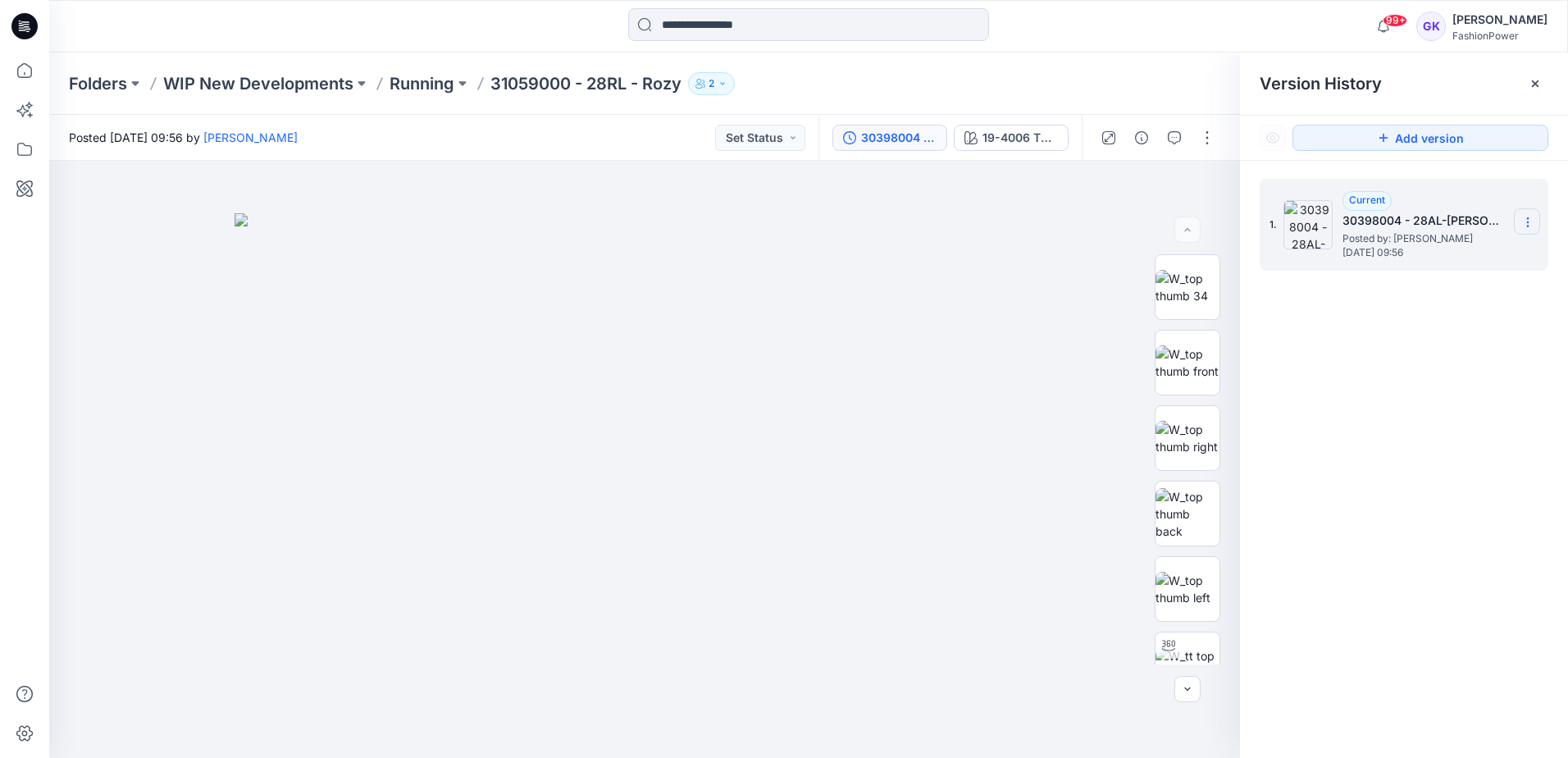
click at [1528, 218] on icon at bounding box center [1527, 218] width 1 height 1
click at [927, 307] on img at bounding box center [644, 485] width 820 height 544
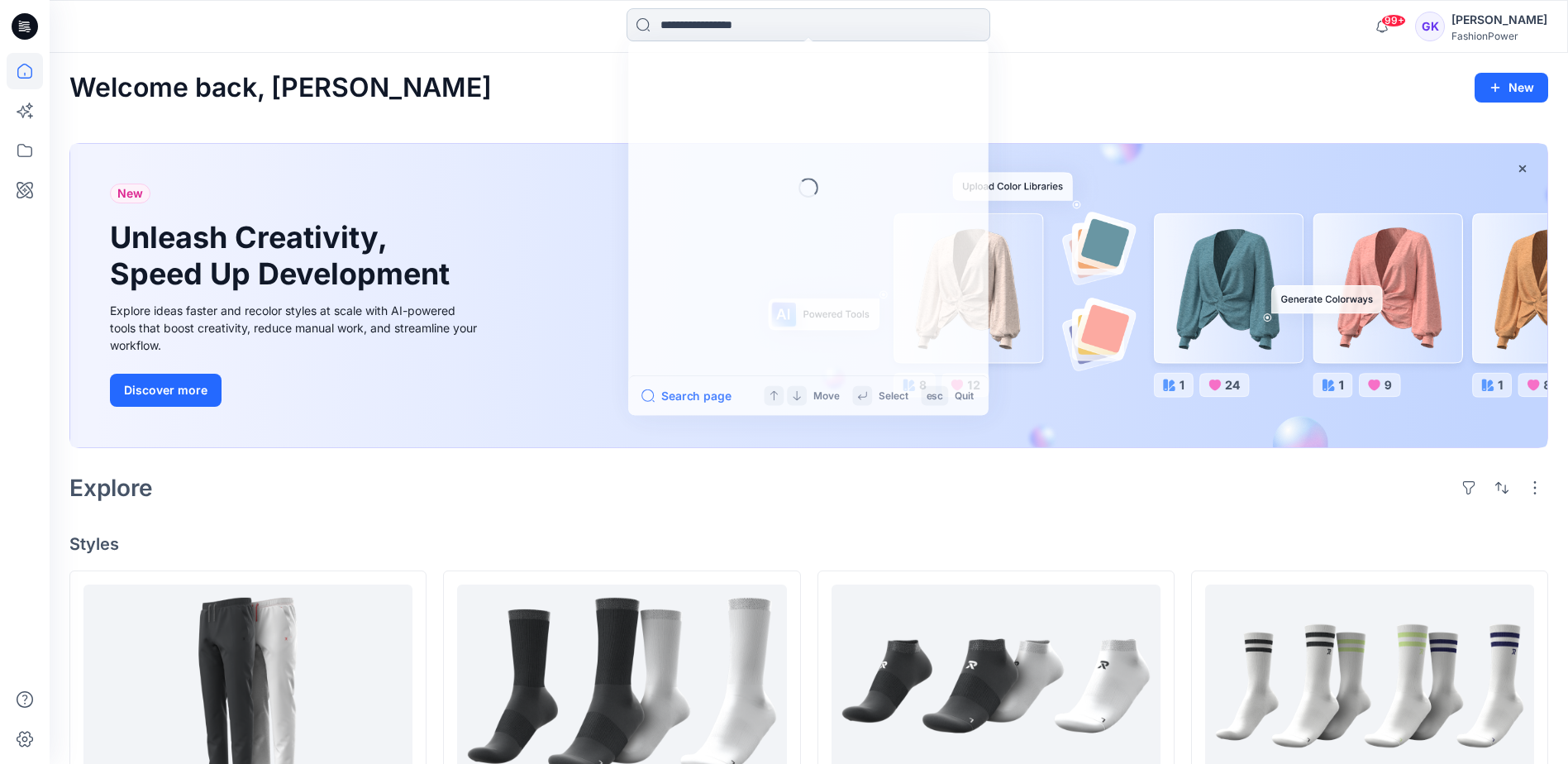
click at [853, 30] on input at bounding box center [808, 24] width 364 height 33
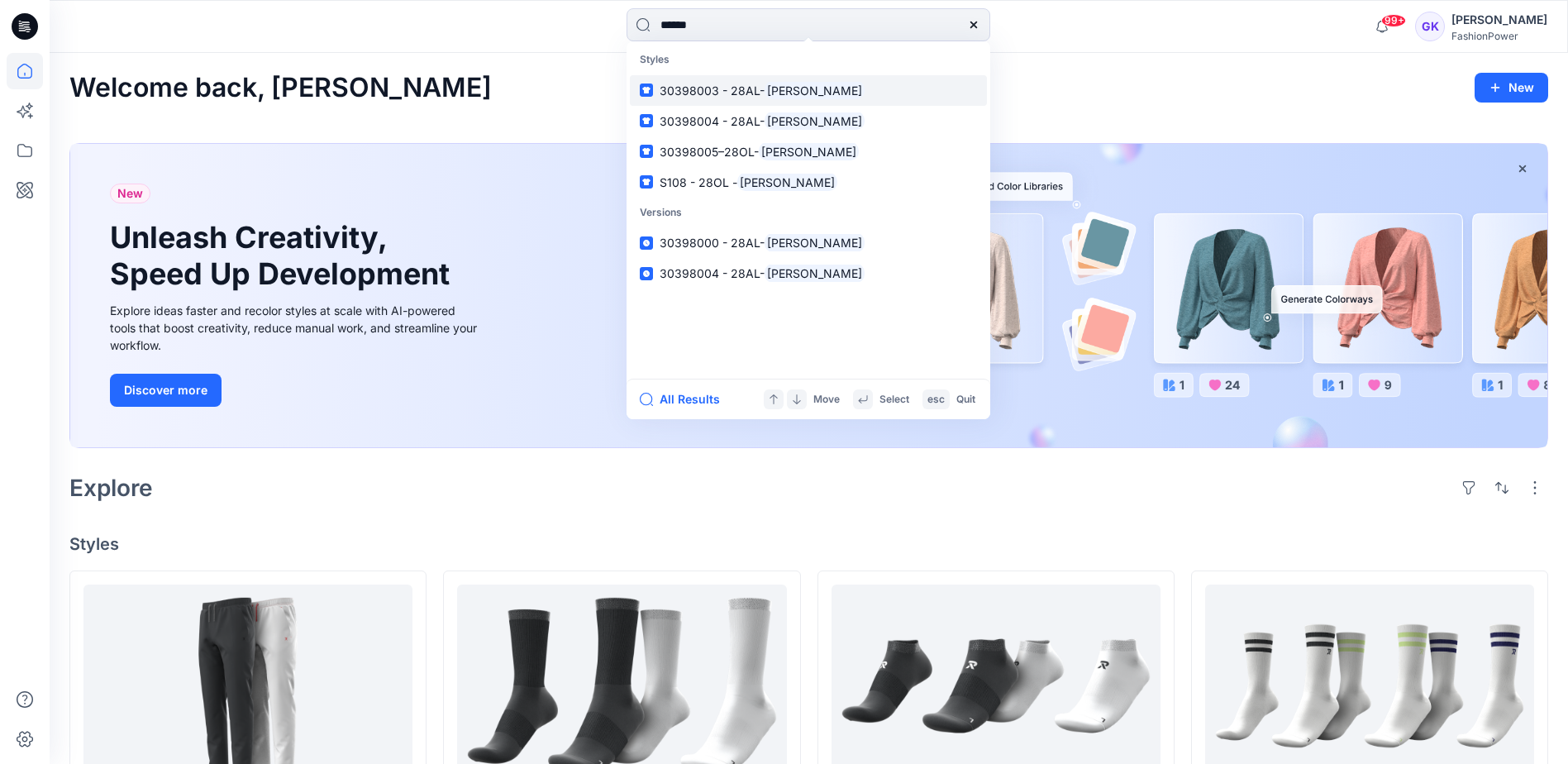
type input "******"
click at [690, 96] on span "30398003 - 28AL-" at bounding box center [712, 91] width 105 height 14
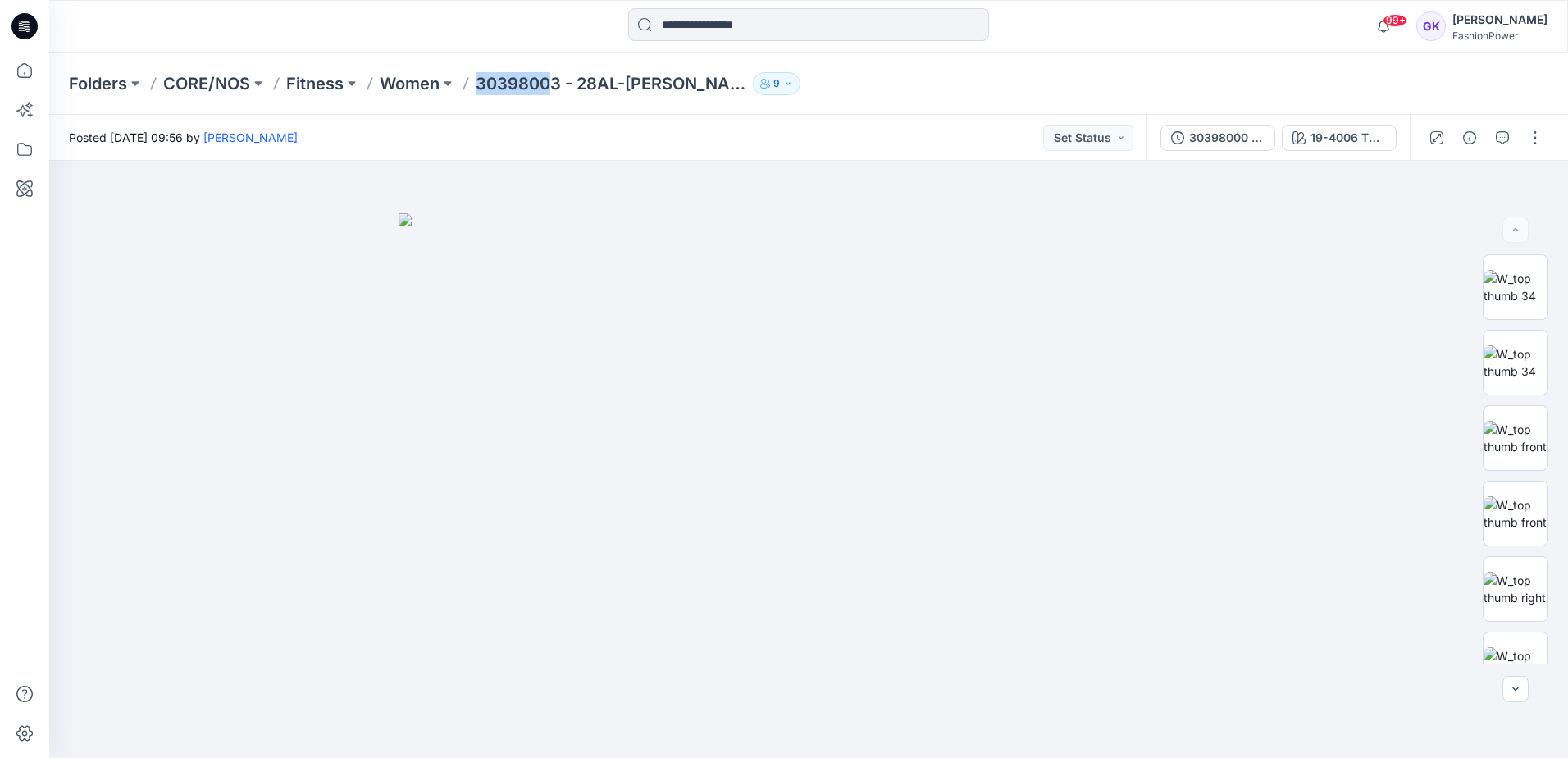
drag, startPoint x: 479, startPoint y: 82, endPoint x: 547, endPoint y: 80, distance: 68.0
click at [547, 80] on p "30398003 - 28AL-[PERSON_NAME]" at bounding box center [610, 84] width 270 height 23
copy p "3039800"
